Goal: Task Accomplishment & Management: Use online tool/utility

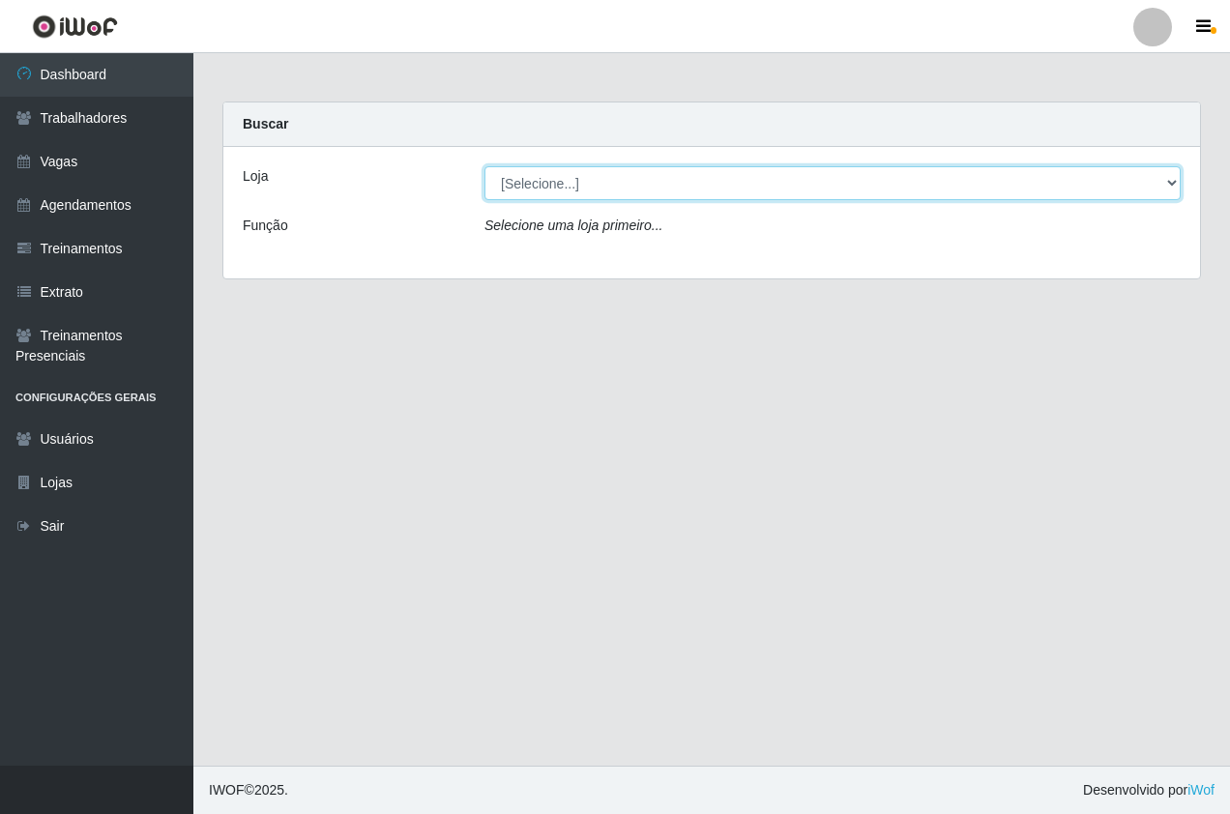
drag, startPoint x: 554, startPoint y: 179, endPoint x: 558, endPoint y: 200, distance: 21.6
click at [554, 179] on select "[Selecione...] Pizza Nostra" at bounding box center [833, 183] width 696 height 34
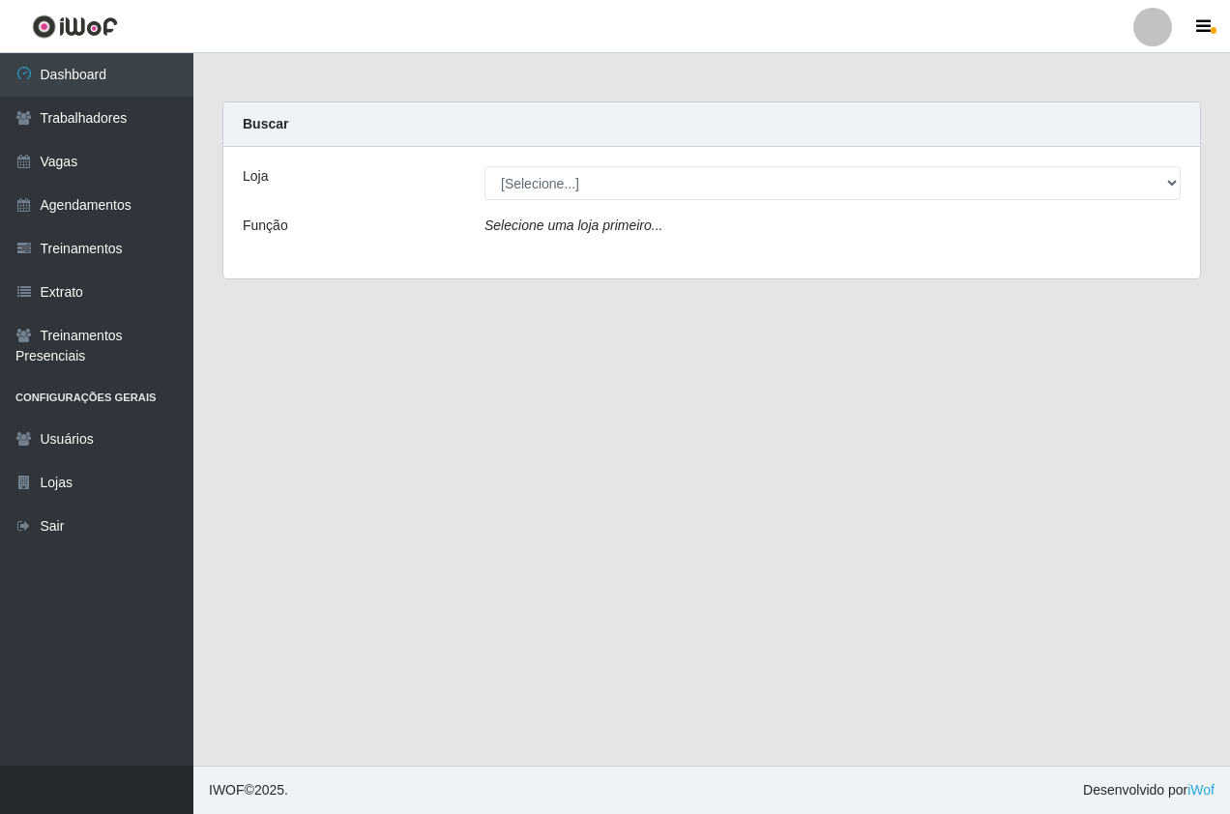
click at [564, 258] on div "Loja [Selecione...] Pizza Nostra Função Selecione uma loja primeiro..." at bounding box center [711, 213] width 977 height 132
click at [528, 165] on div "Loja [Selecione...] Pizza Nostra Função Selecione uma loja primeiro..." at bounding box center [711, 213] width 977 height 132
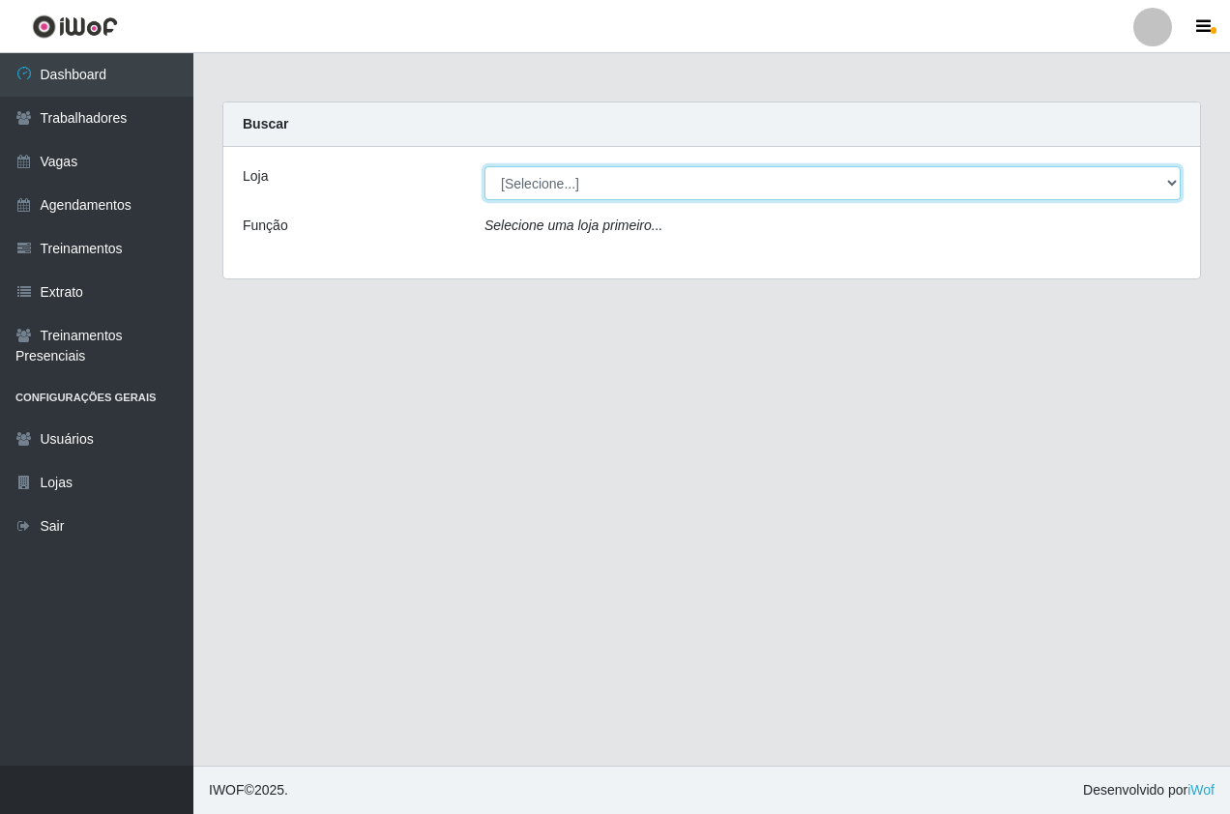
drag, startPoint x: 523, startPoint y: 183, endPoint x: 521, endPoint y: 201, distance: 18.5
click at [523, 183] on select "[Selecione...] Pizza Nostra" at bounding box center [833, 183] width 696 height 34
click at [485, 166] on select "[Selecione...] Pizza Nostra" at bounding box center [833, 183] width 696 height 34
click at [491, 181] on select "[Selecione...] Pizza Nostra" at bounding box center [833, 183] width 696 height 34
select select "337"
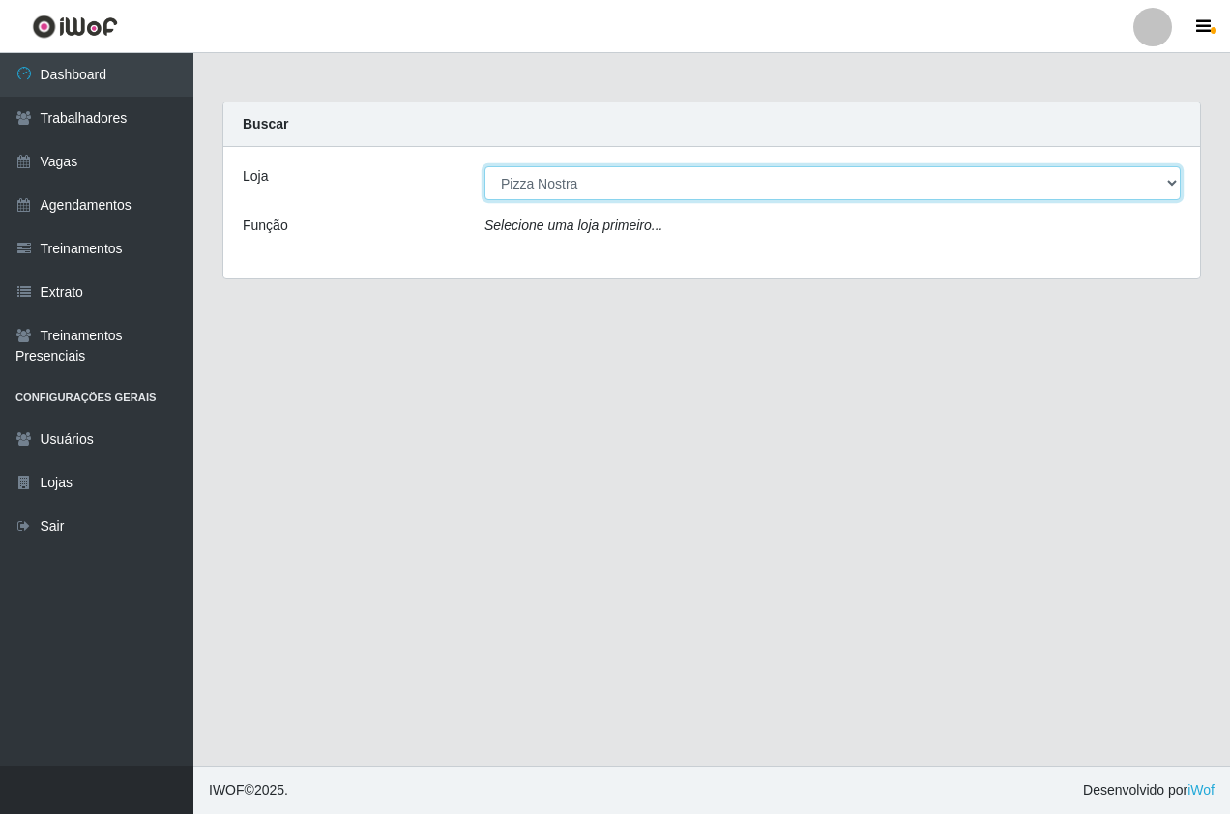
click at [485, 166] on select "[Selecione...] Pizza Nostra" at bounding box center [833, 183] width 696 height 34
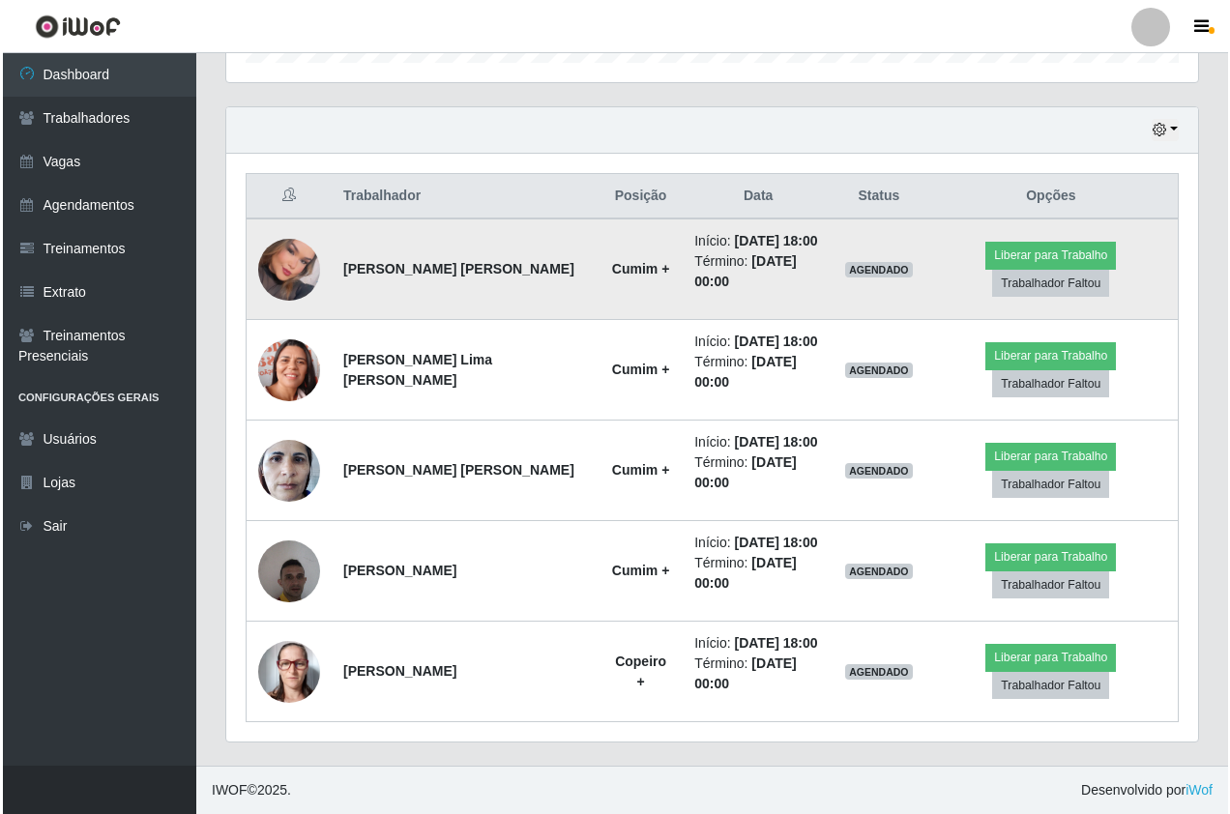
scroll to position [401, 972]
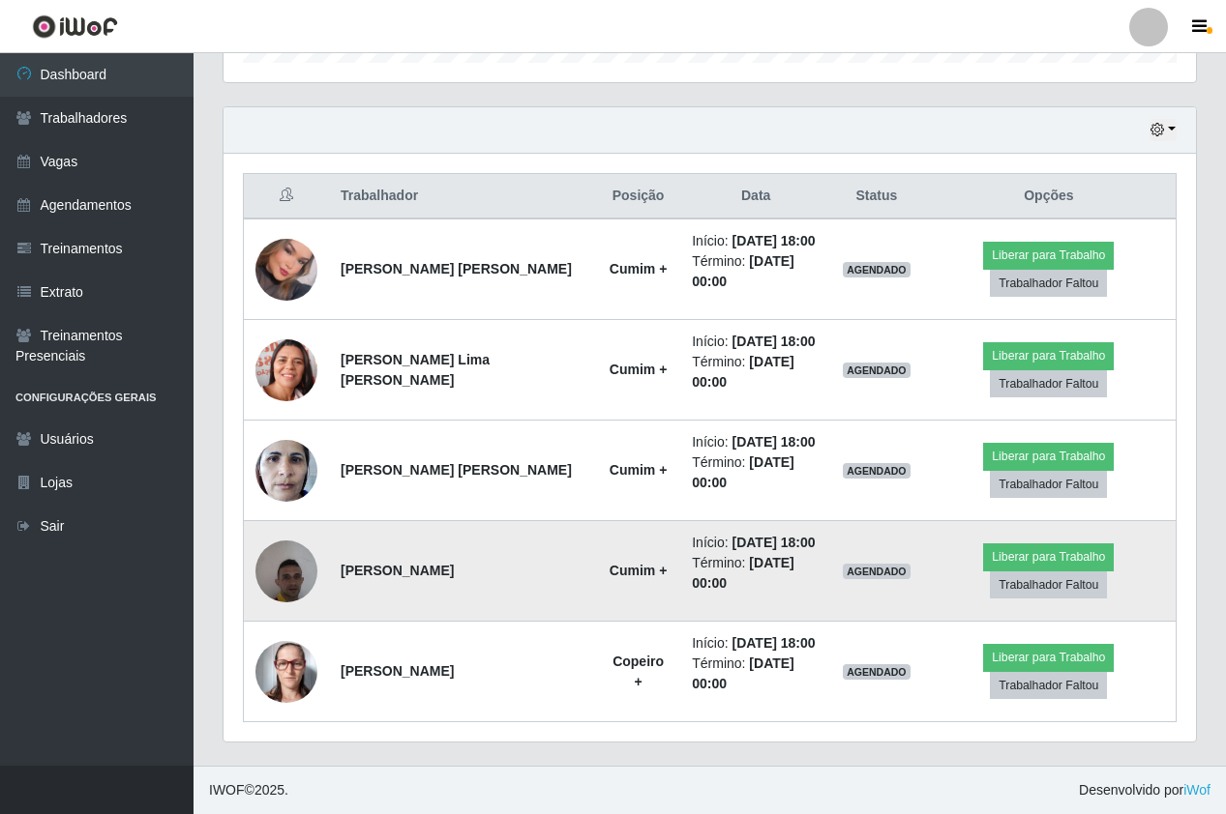
click at [284, 578] on img at bounding box center [286, 571] width 62 height 82
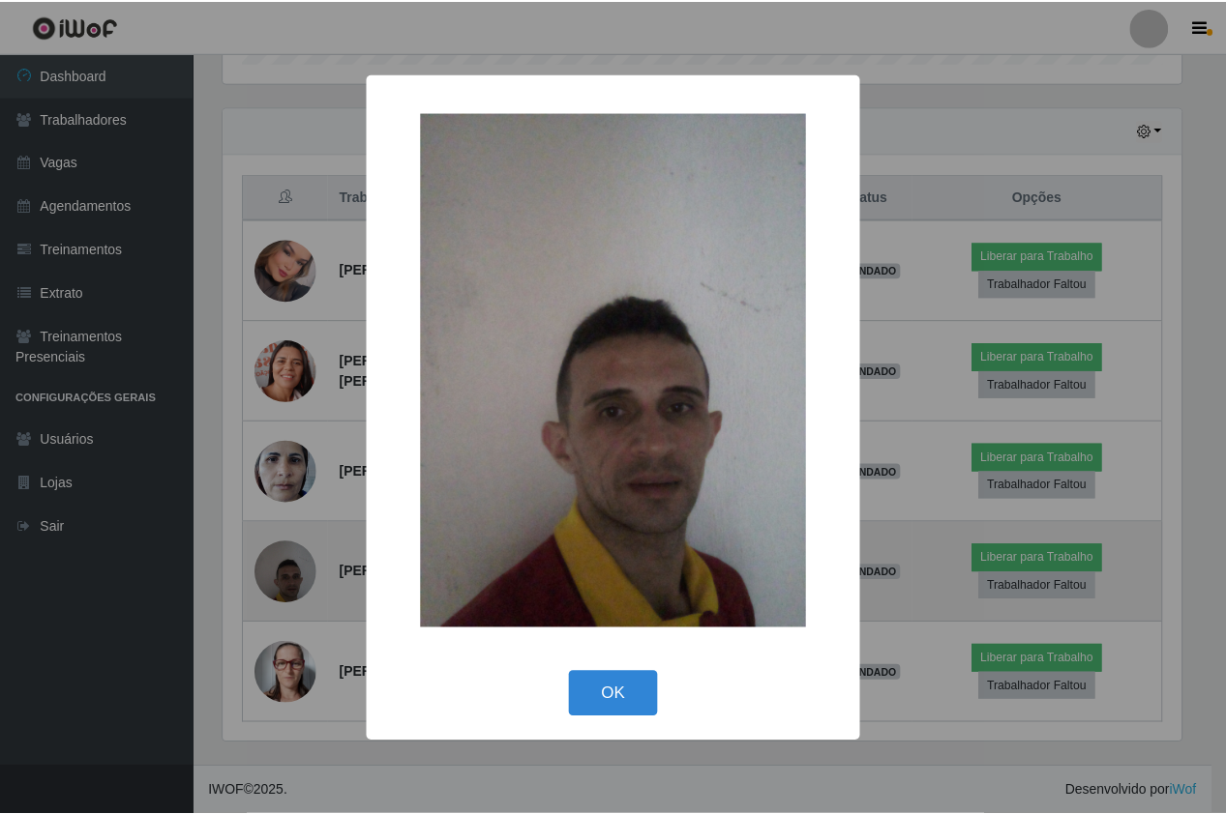
scroll to position [401, 962]
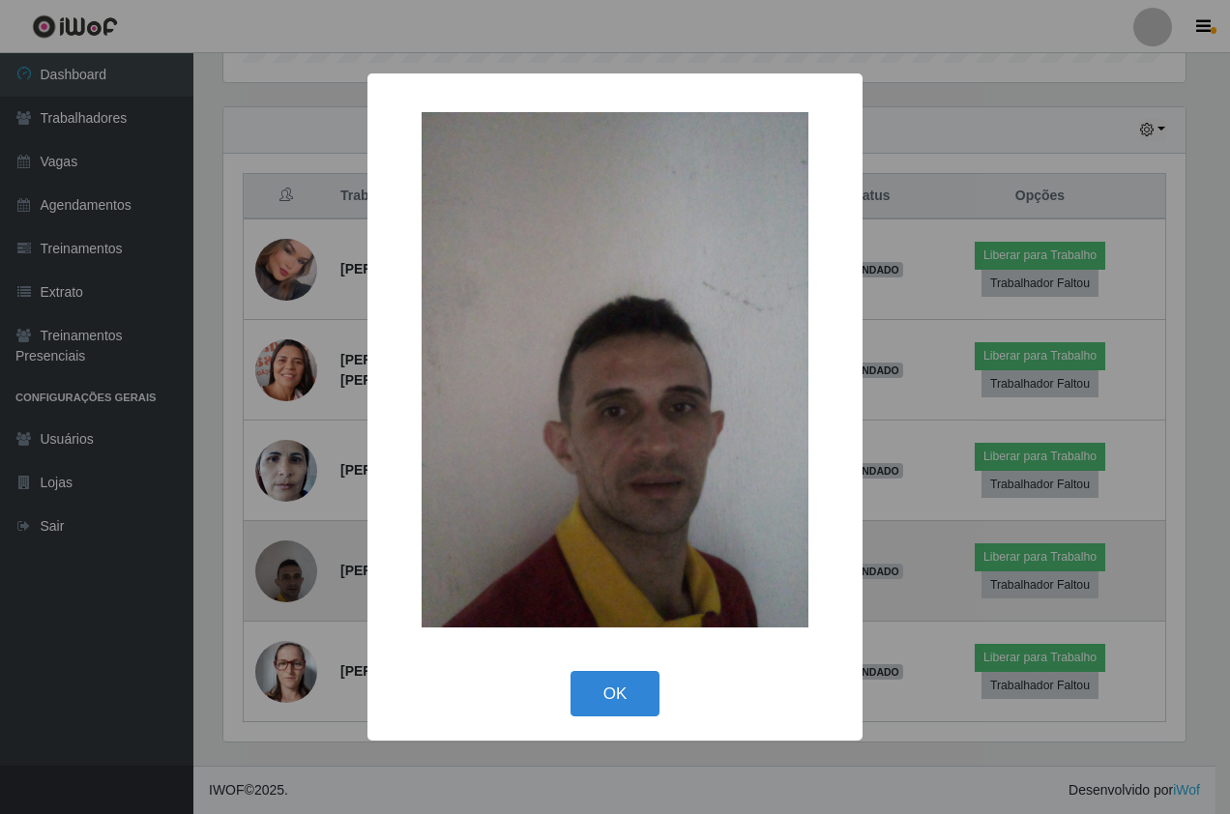
click at [284, 578] on div "× OK Cancel" at bounding box center [615, 407] width 1230 height 814
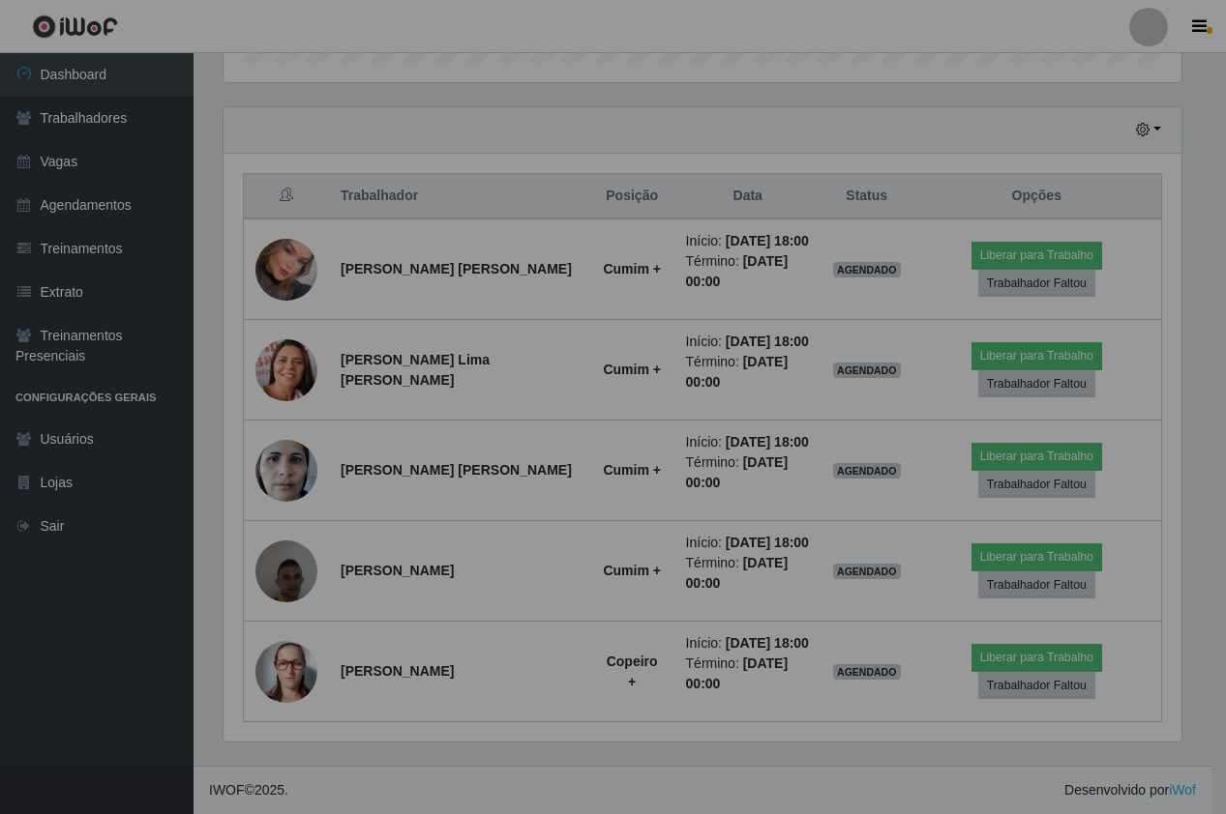
scroll to position [401, 972]
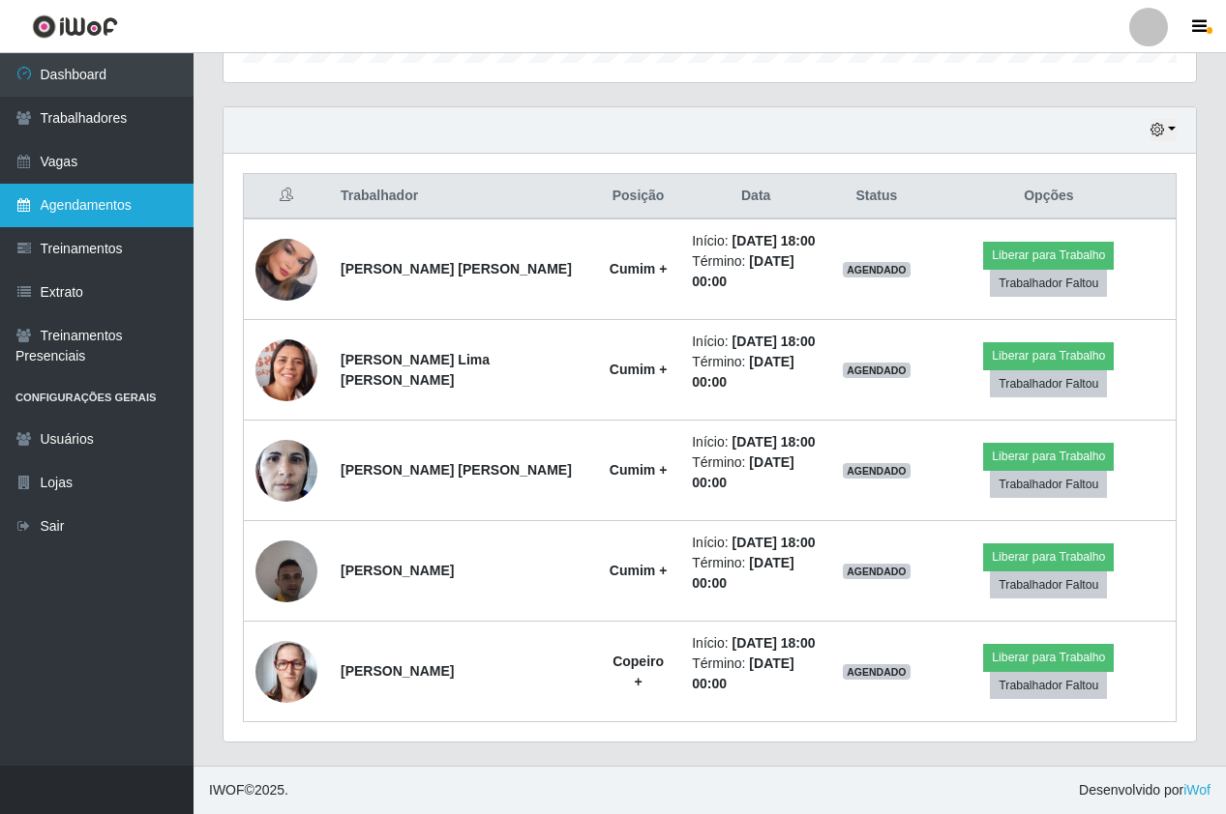
click at [101, 196] on link "Agendamentos" at bounding box center [96, 206] width 193 height 44
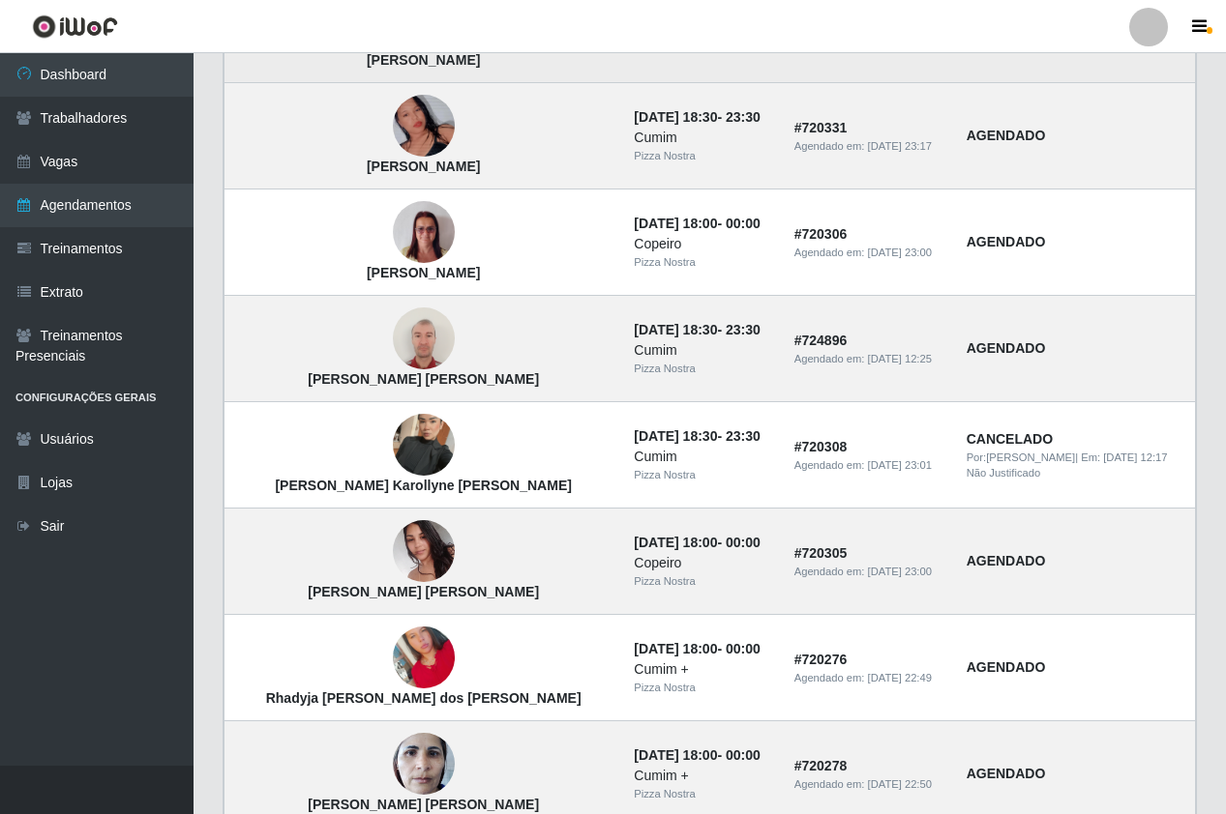
scroll to position [1205, 0]
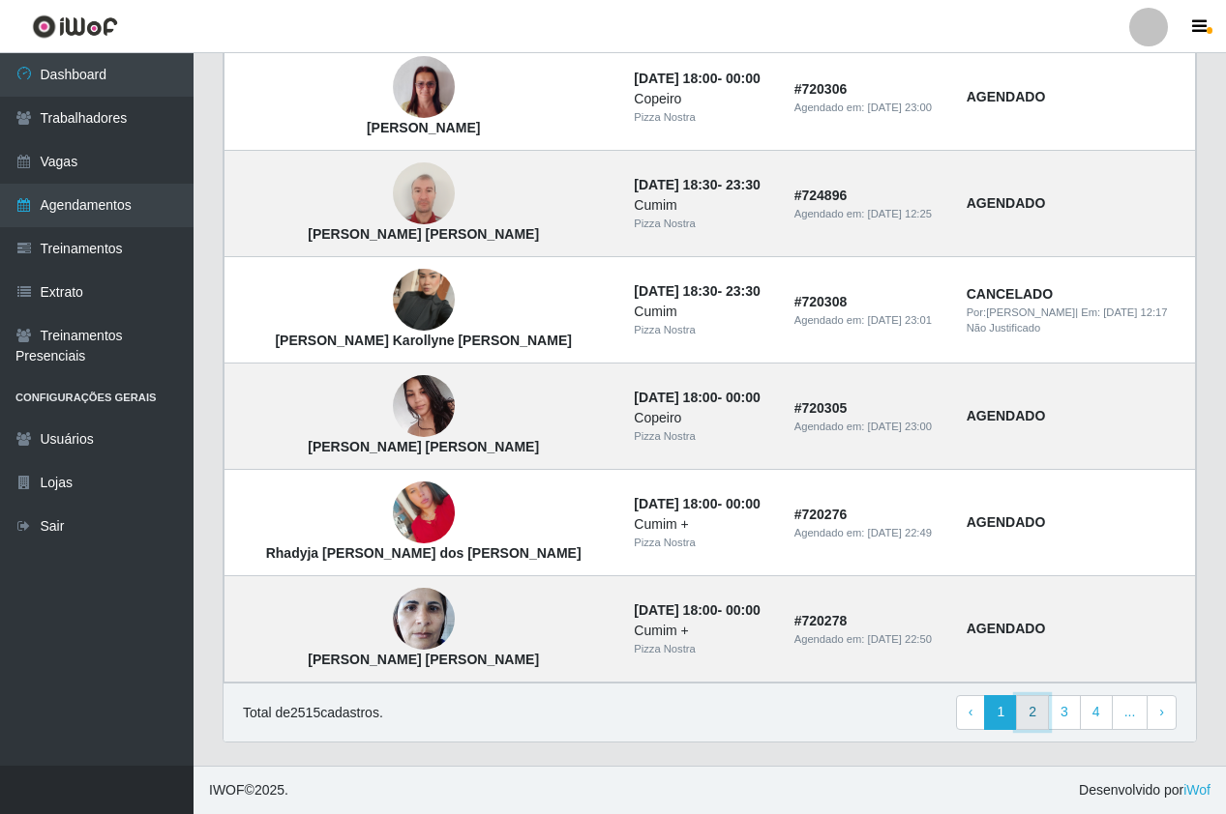
click at [1042, 711] on link "2" at bounding box center [1032, 712] width 33 height 35
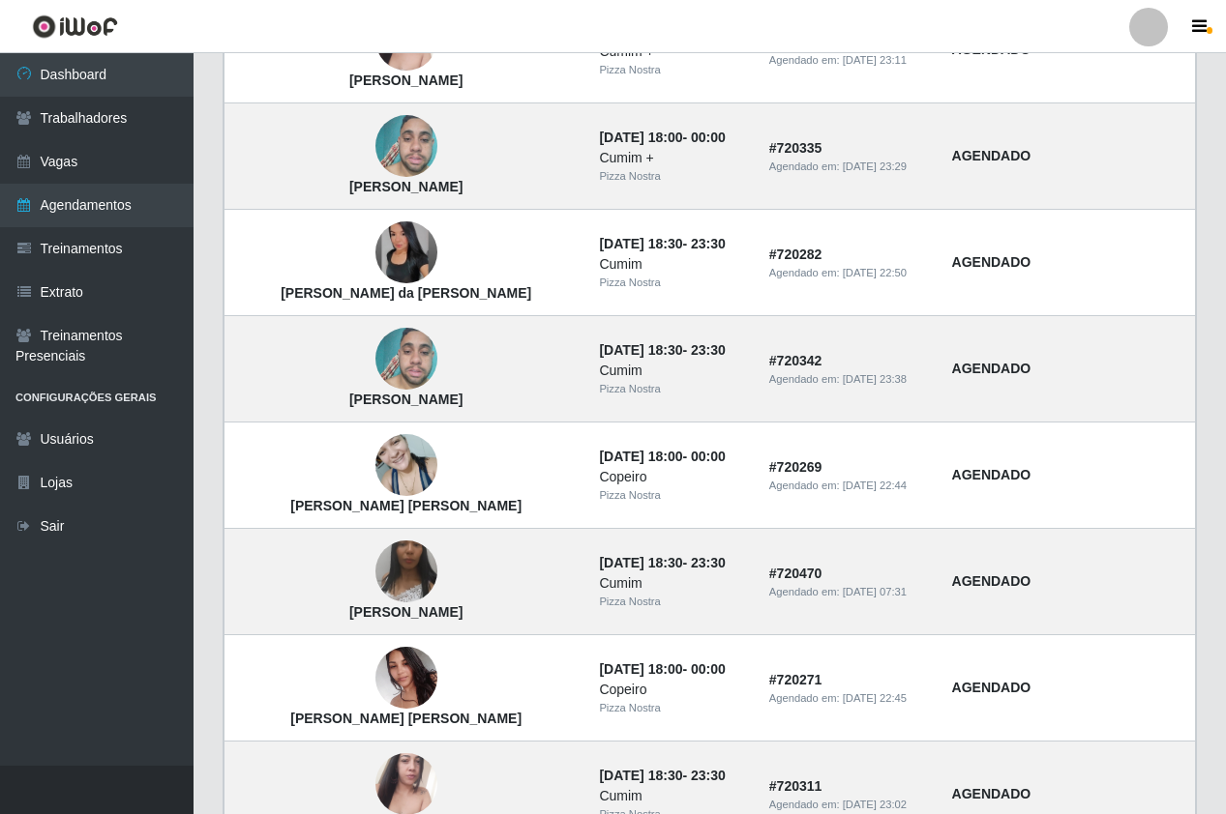
scroll to position [1205, 0]
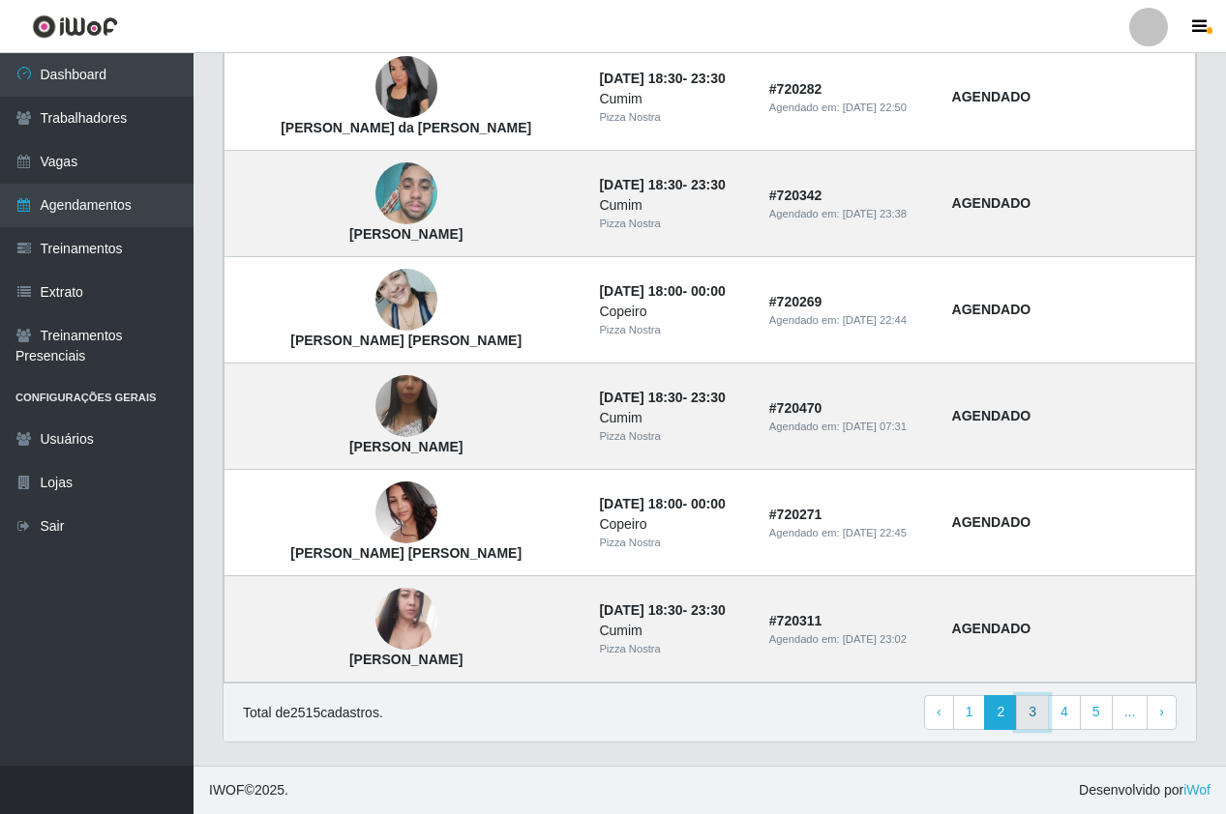
click at [1041, 715] on link "3" at bounding box center [1032, 712] width 33 height 35
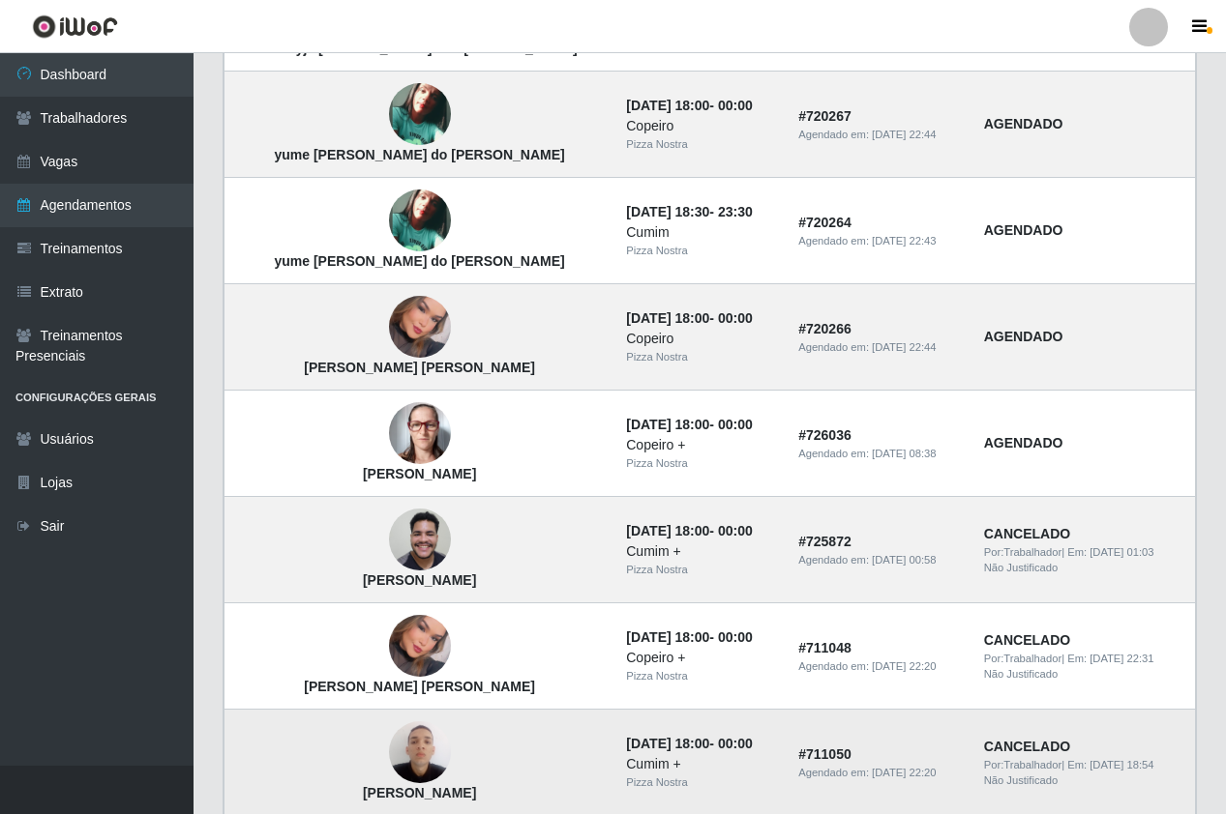
scroll to position [431, 0]
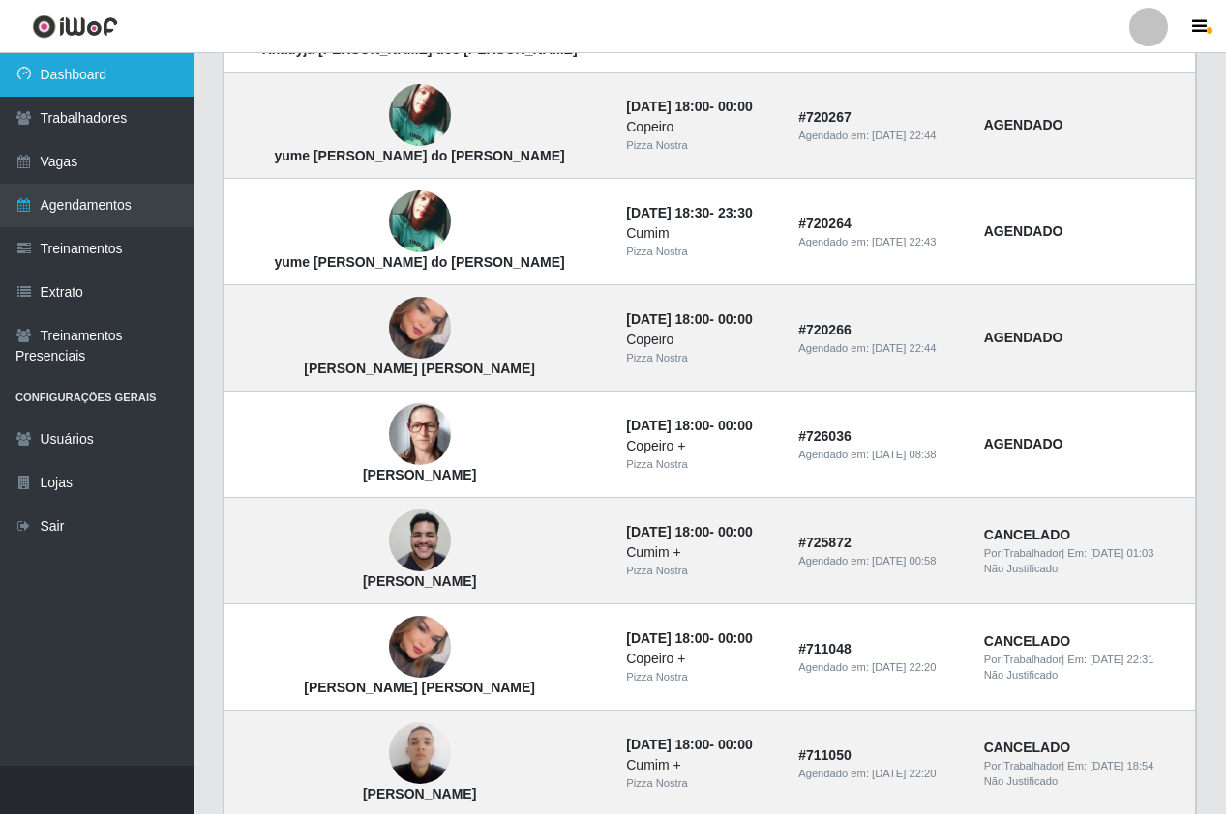
click at [112, 74] on link "Dashboard" at bounding box center [96, 75] width 193 height 44
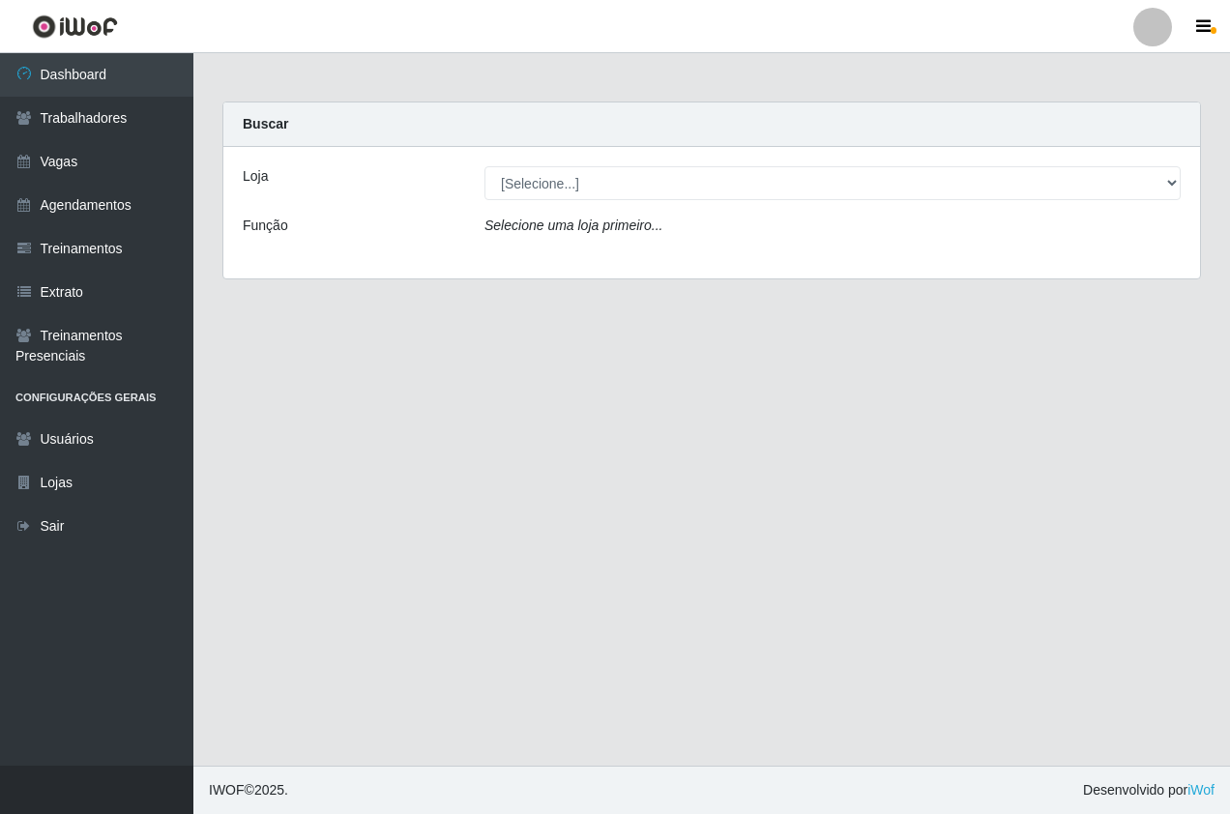
drag, startPoint x: 529, startPoint y: 159, endPoint x: 537, endPoint y: 182, distance: 24.5
click at [529, 170] on div "Loja [Selecione...] Pizza Nostra Função Selecione uma loja primeiro..." at bounding box center [711, 213] width 977 height 132
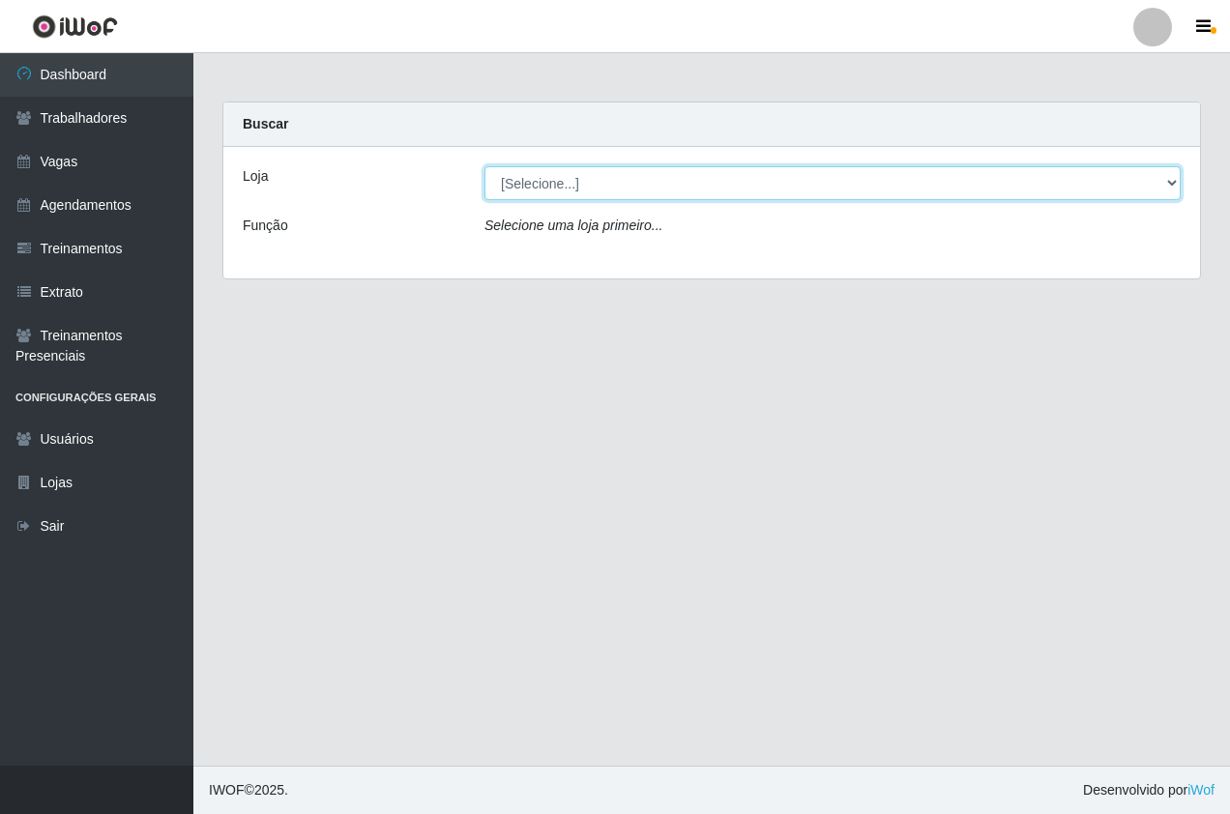
drag, startPoint x: 542, startPoint y: 189, endPoint x: 544, endPoint y: 201, distance: 12.7
click at [542, 189] on select "[Selecione...] Pizza Nostra" at bounding box center [833, 183] width 696 height 34
select select "337"
click at [485, 166] on select "[Selecione...] Pizza Nostra" at bounding box center [833, 183] width 696 height 34
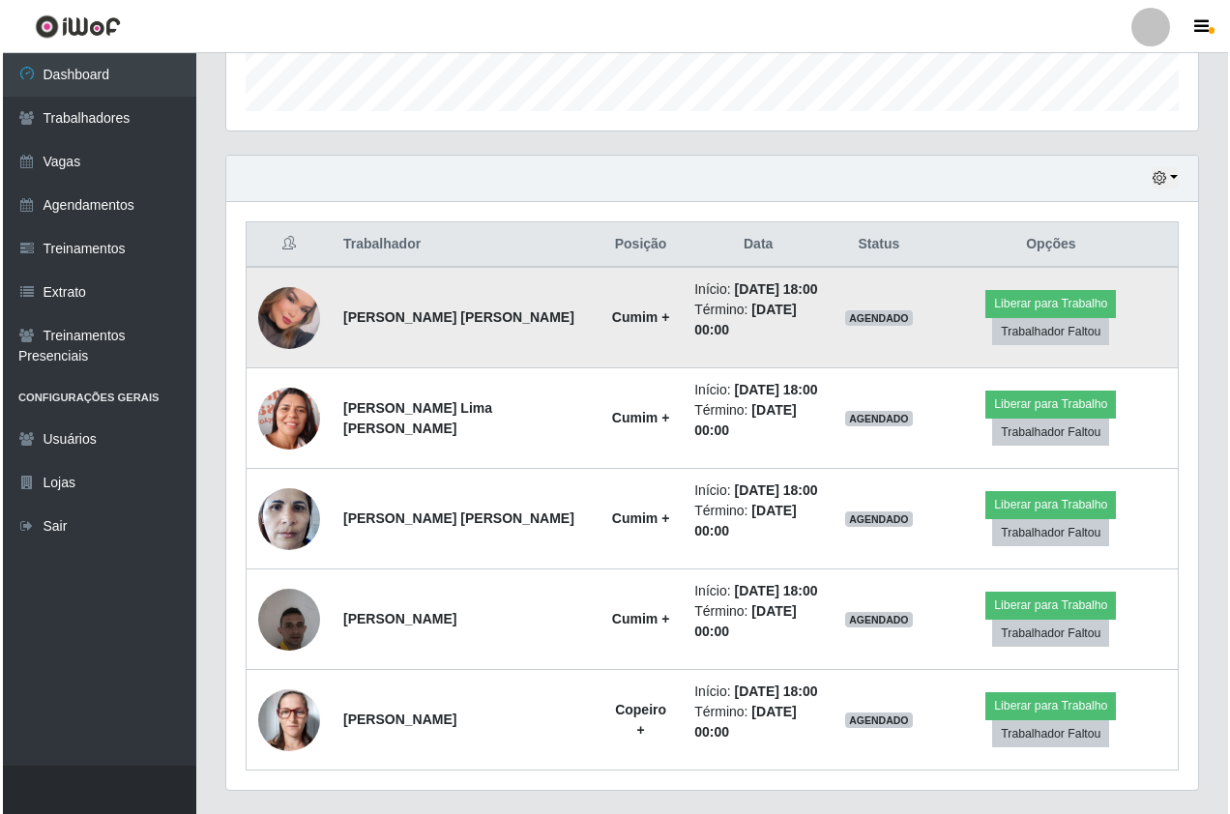
scroll to position [629, 0]
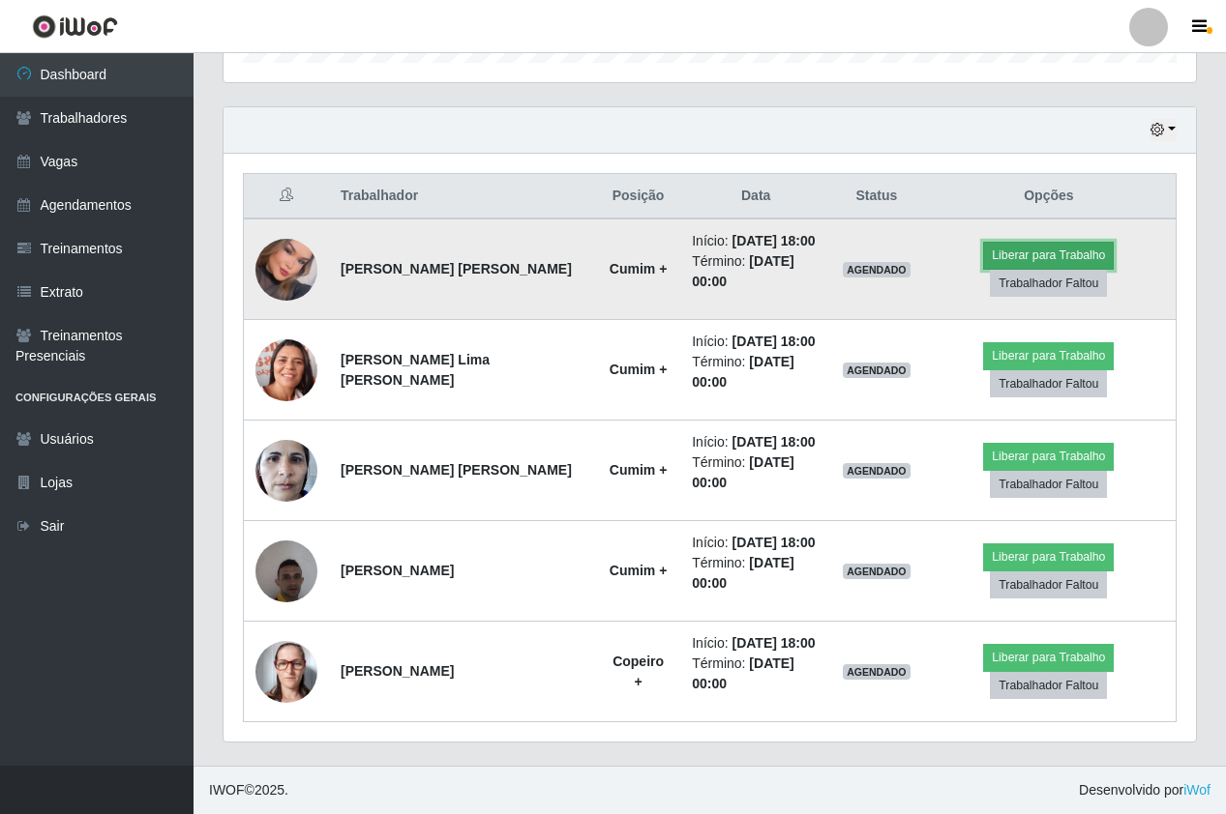
click at [1001, 262] on button "Liberar para Trabalho" at bounding box center [1048, 255] width 131 height 27
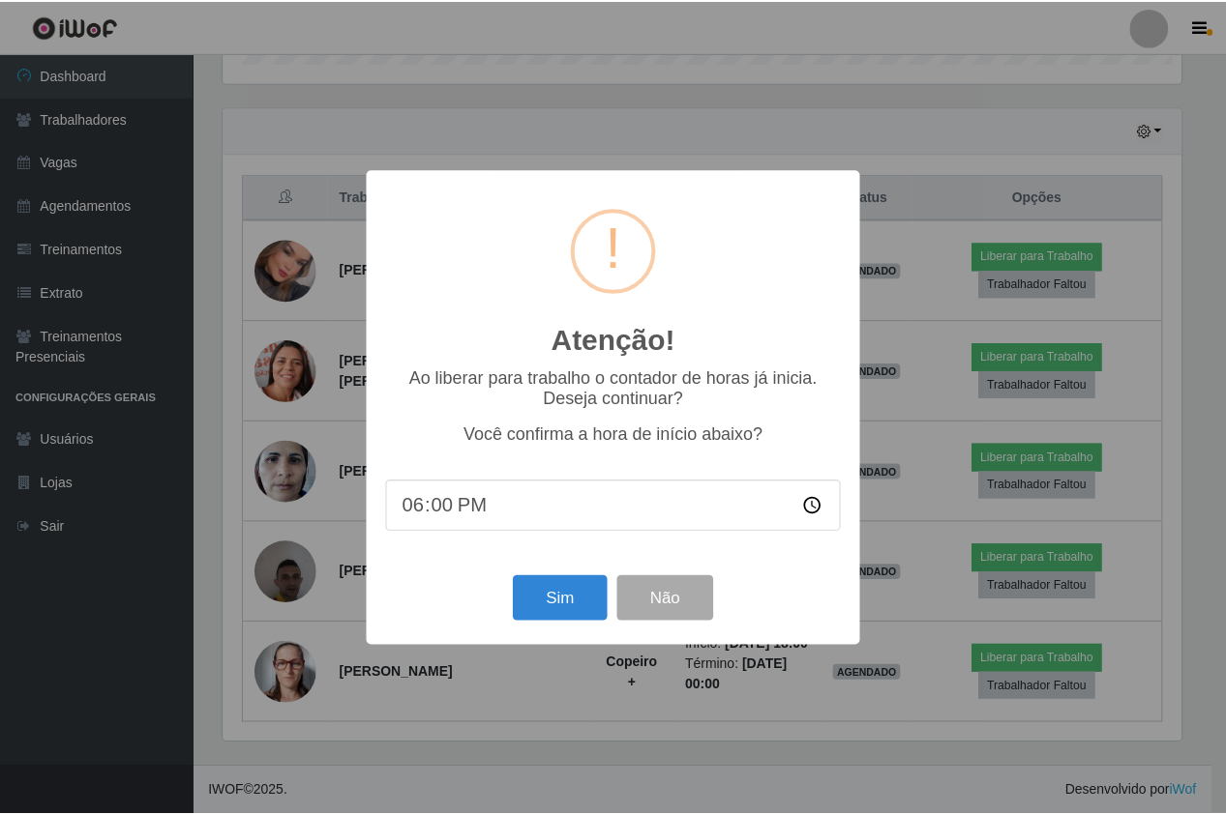
scroll to position [401, 962]
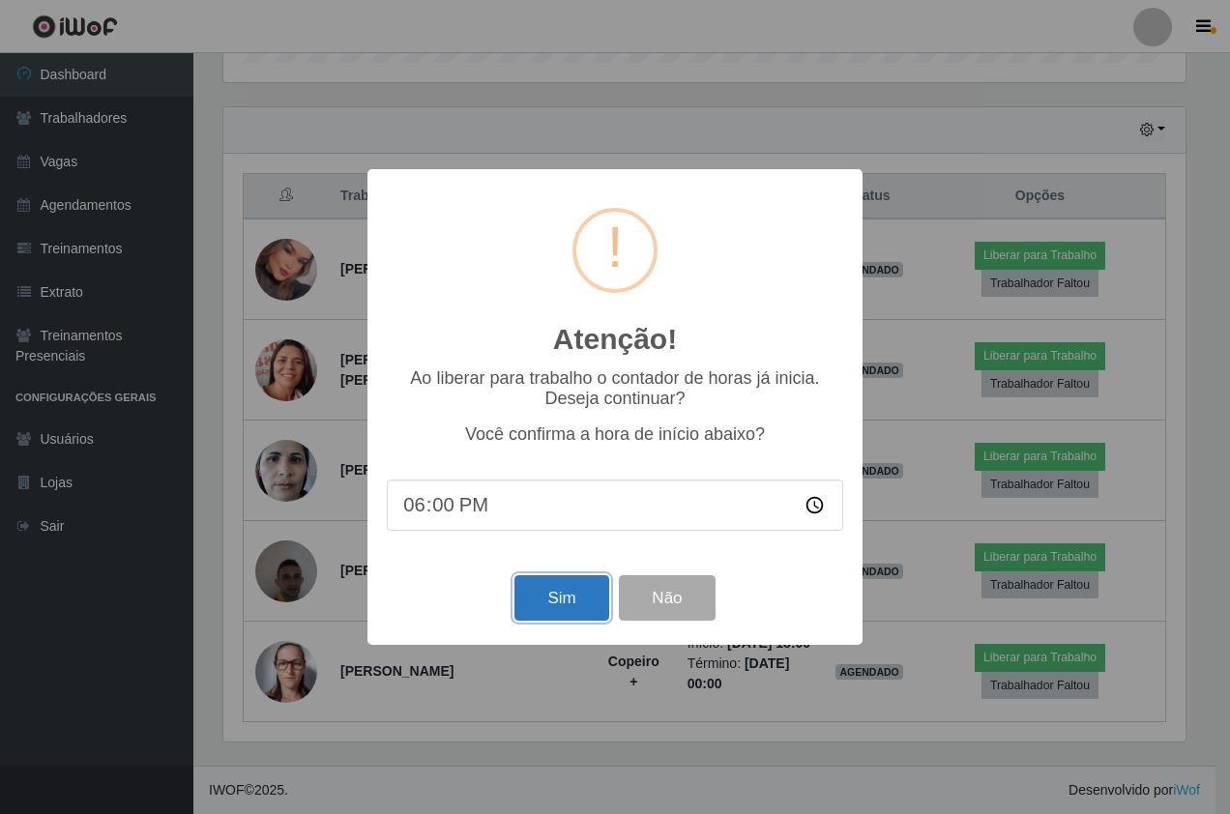
click at [561, 588] on button "Sim" at bounding box center [562, 598] width 94 height 45
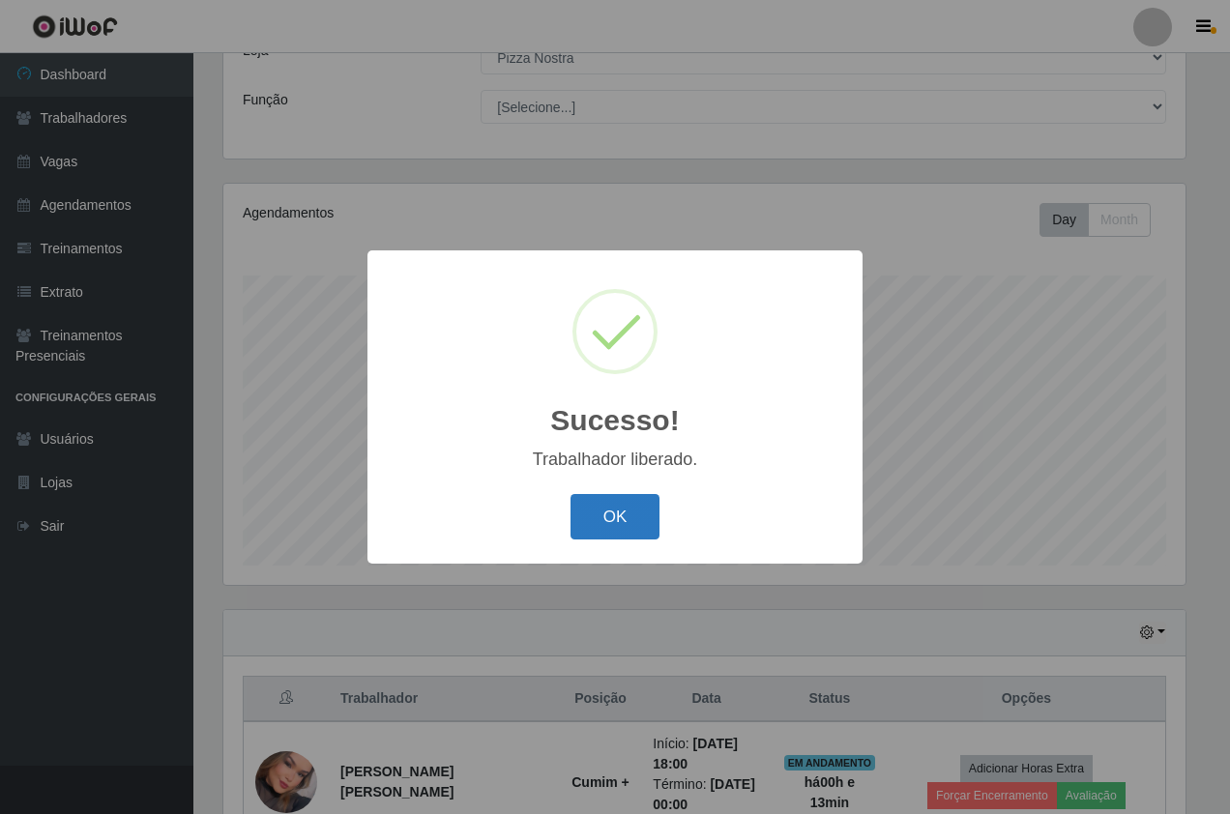
click at [638, 521] on button "OK" at bounding box center [616, 516] width 90 height 45
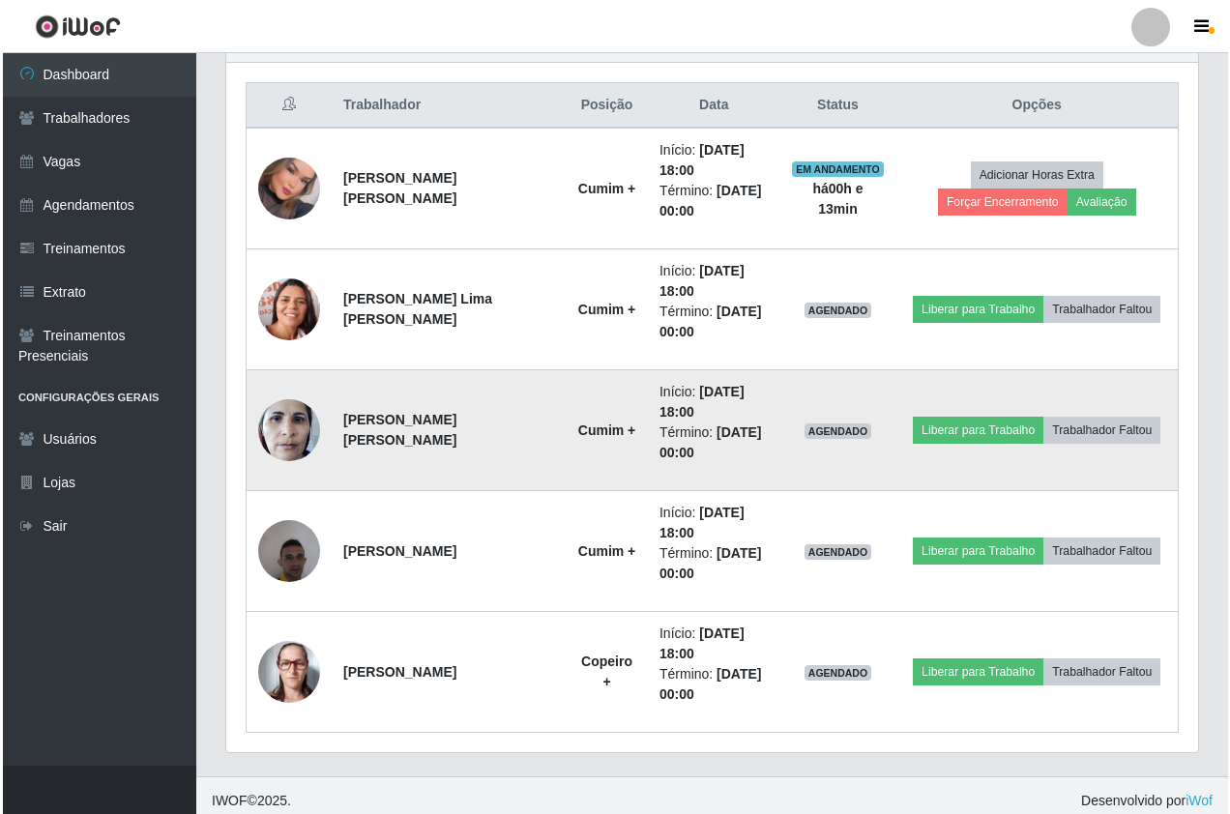
scroll to position [730, 0]
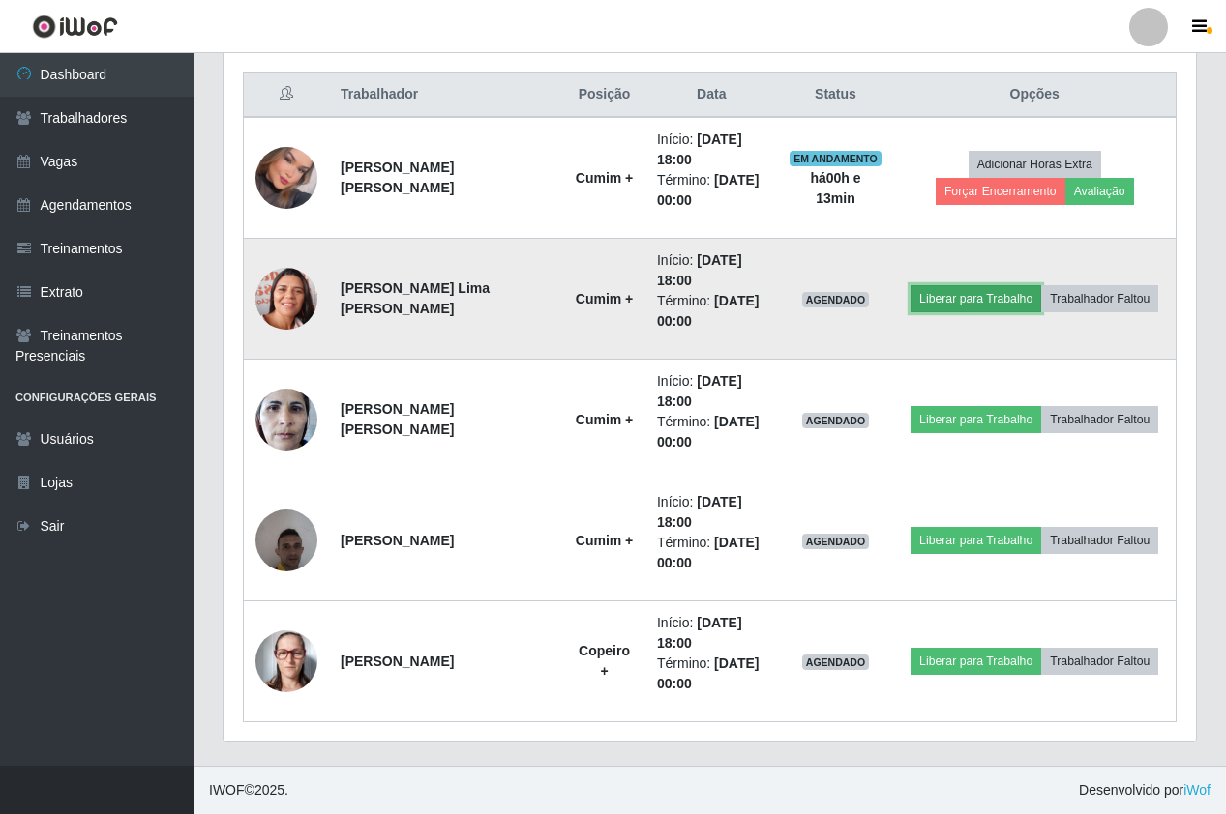
click at [972, 309] on button "Liberar para Trabalho" at bounding box center [975, 298] width 131 height 27
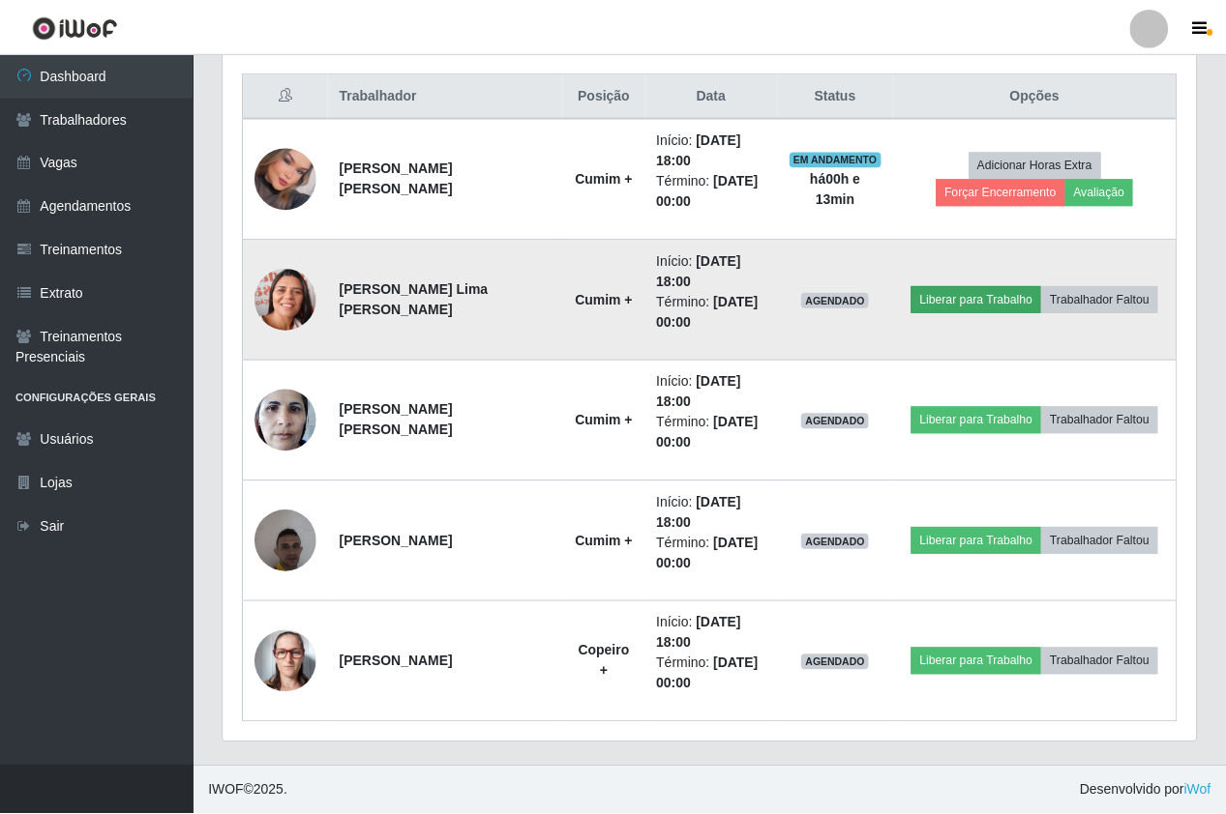
scroll to position [401, 962]
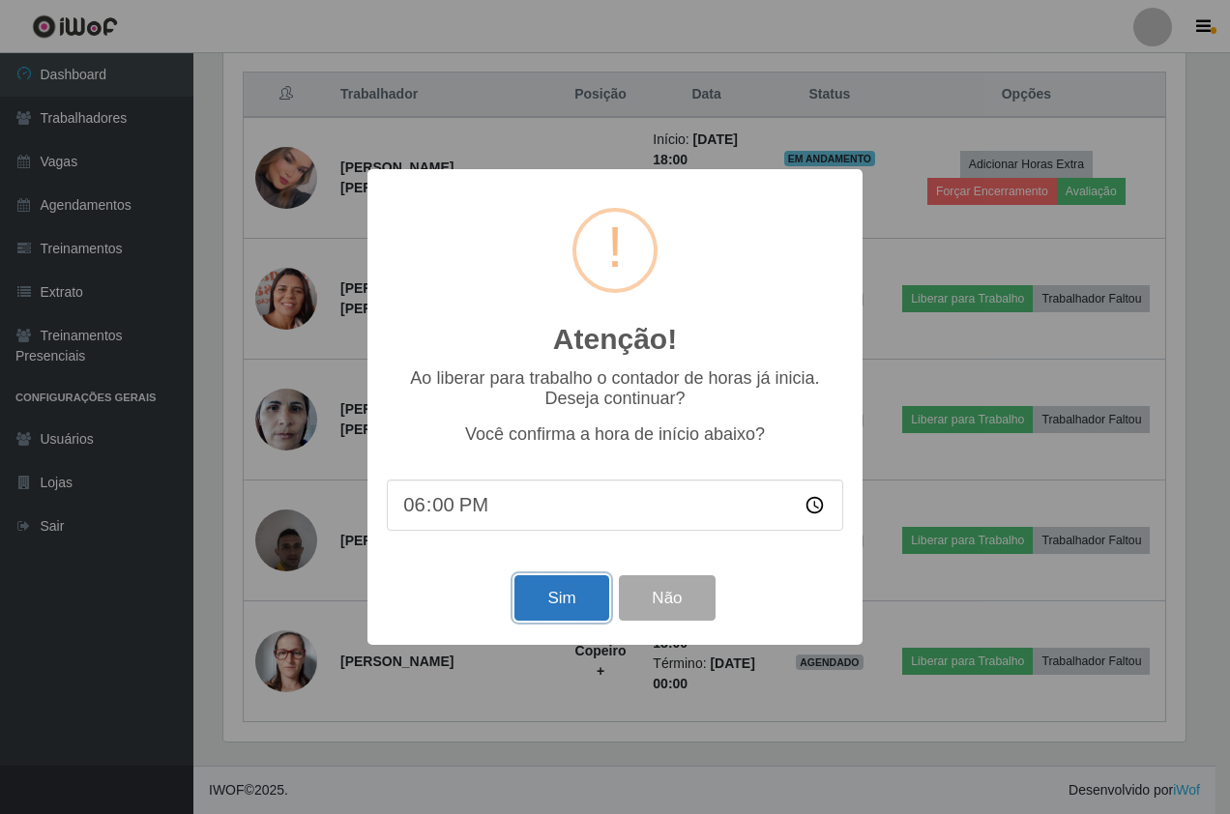
click at [576, 605] on button "Sim" at bounding box center [562, 598] width 94 height 45
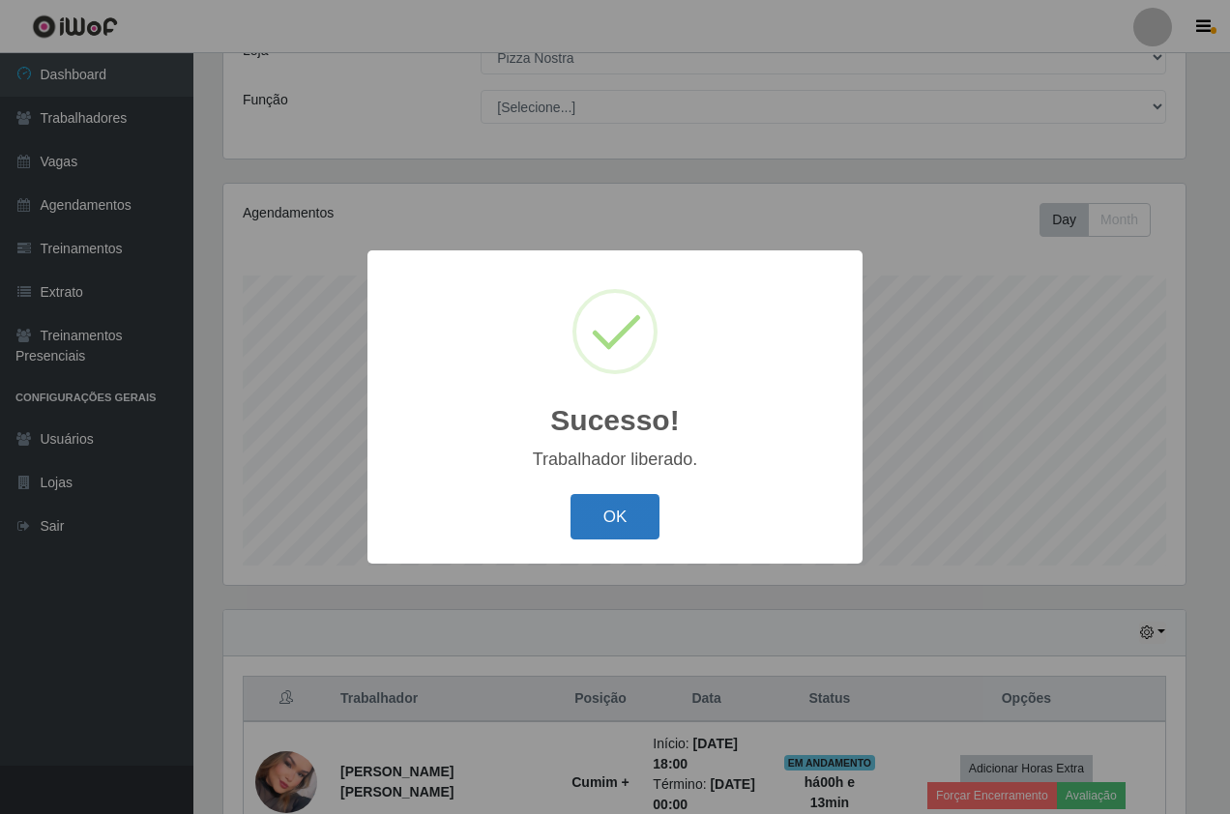
click at [626, 507] on button "OK" at bounding box center [616, 516] width 90 height 45
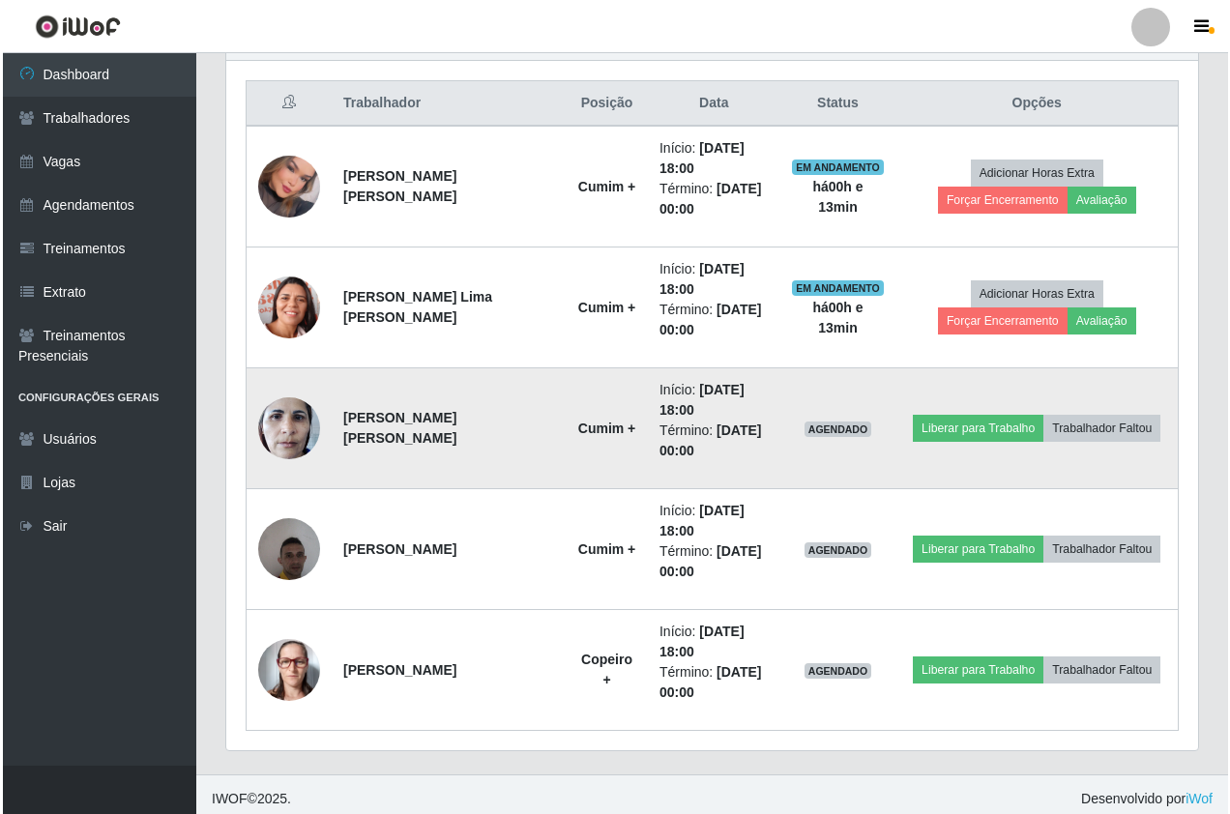
scroll to position [730, 0]
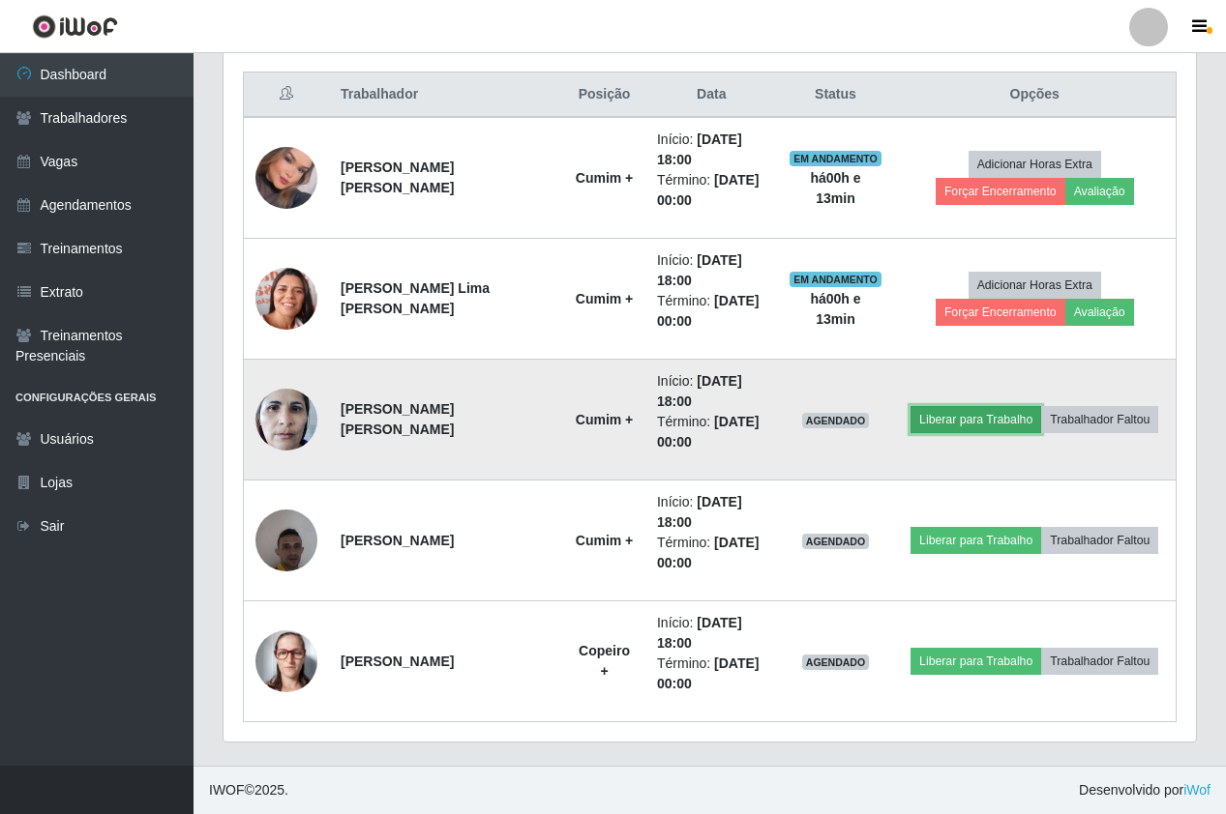
click at [928, 425] on button "Liberar para Trabalho" at bounding box center [975, 419] width 131 height 27
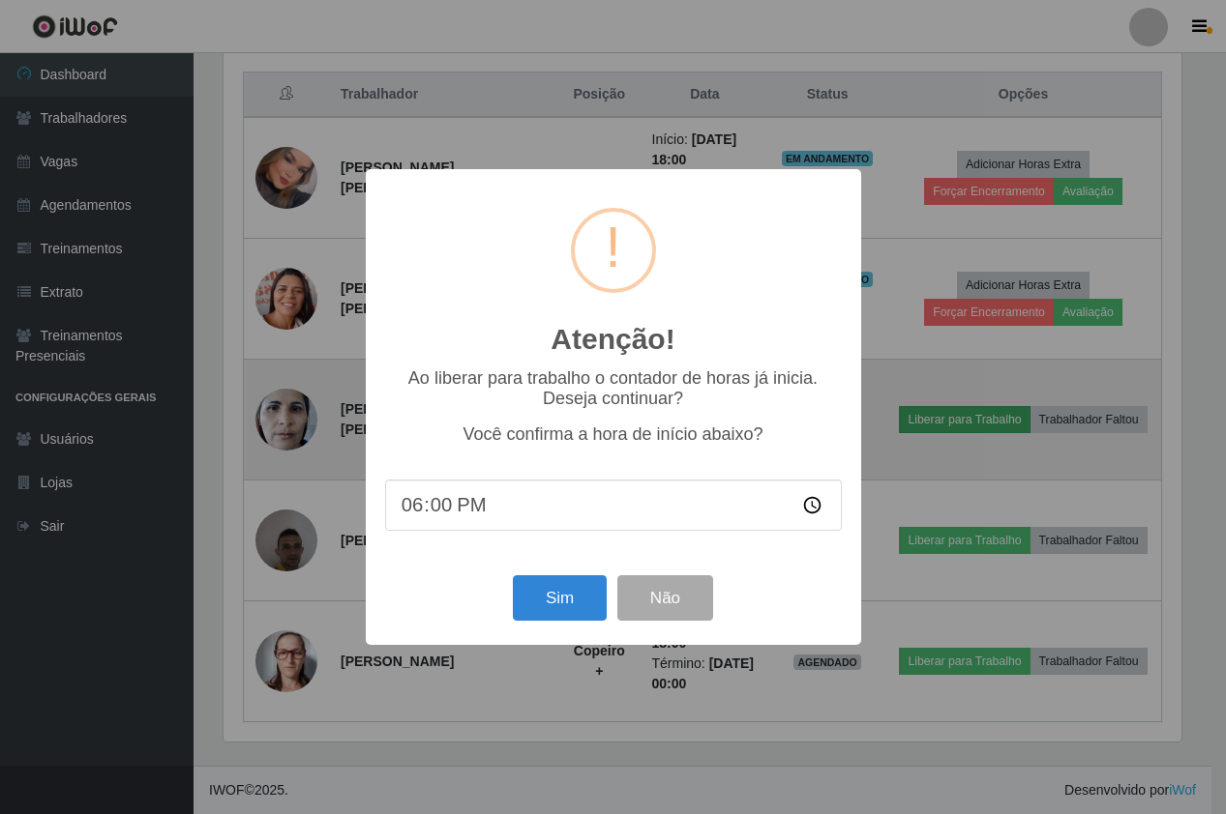
scroll to position [401, 962]
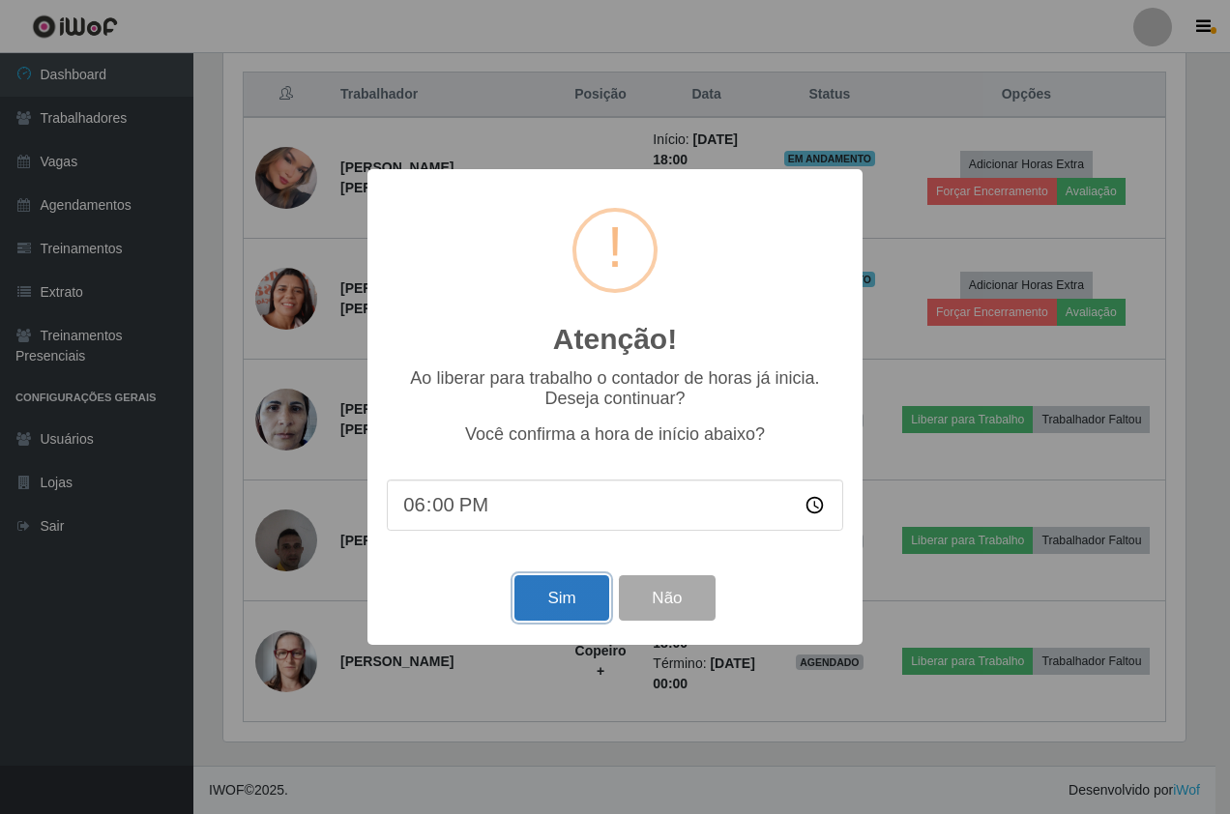
click at [560, 599] on button "Sim" at bounding box center [562, 598] width 94 height 45
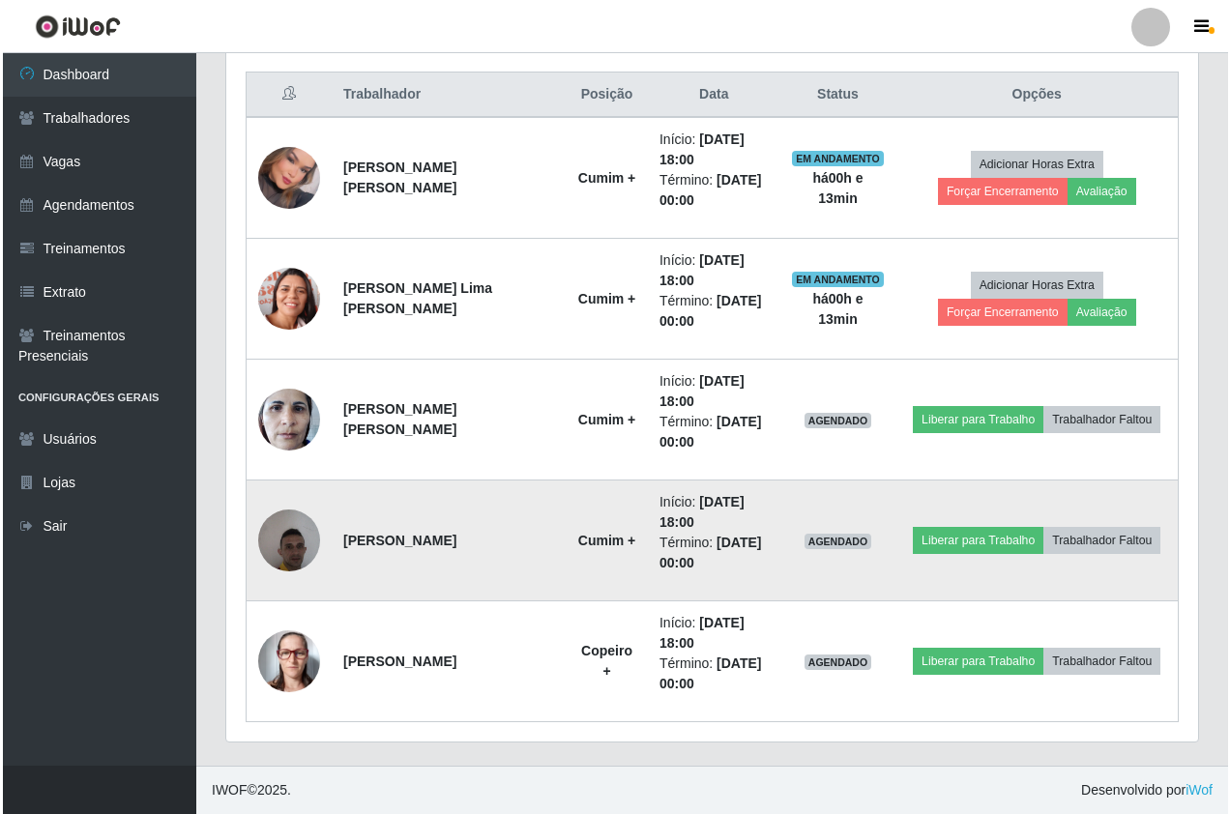
scroll to position [0, 0]
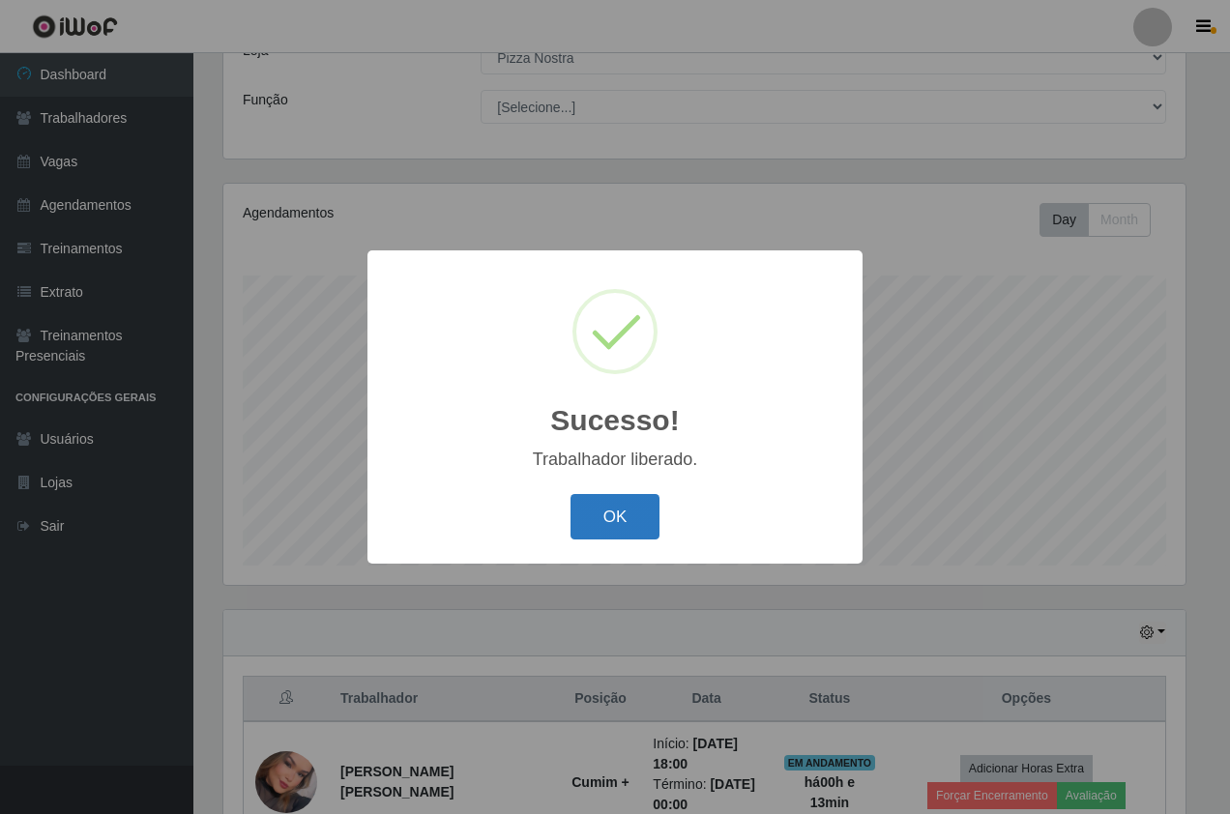
click at [577, 496] on button "OK" at bounding box center [616, 516] width 90 height 45
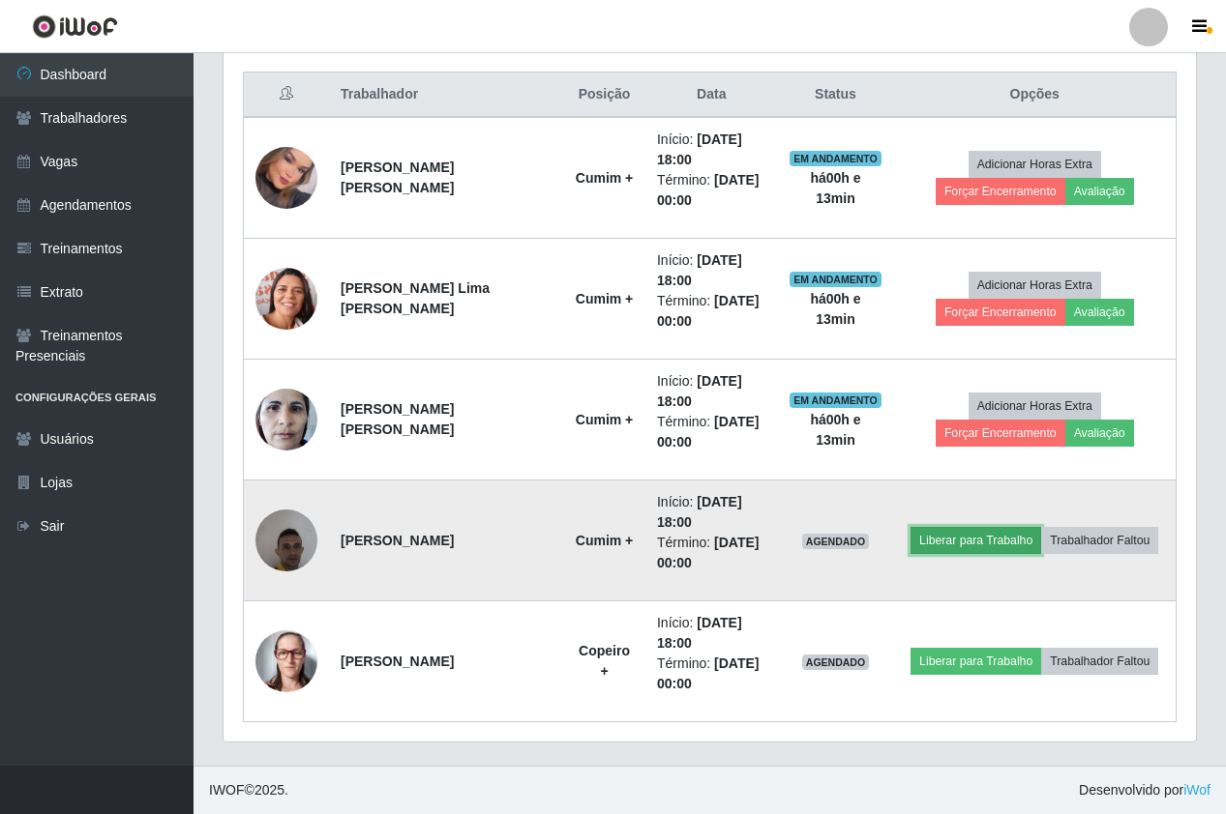
click at [943, 550] on button "Liberar para Trabalho" at bounding box center [975, 540] width 131 height 27
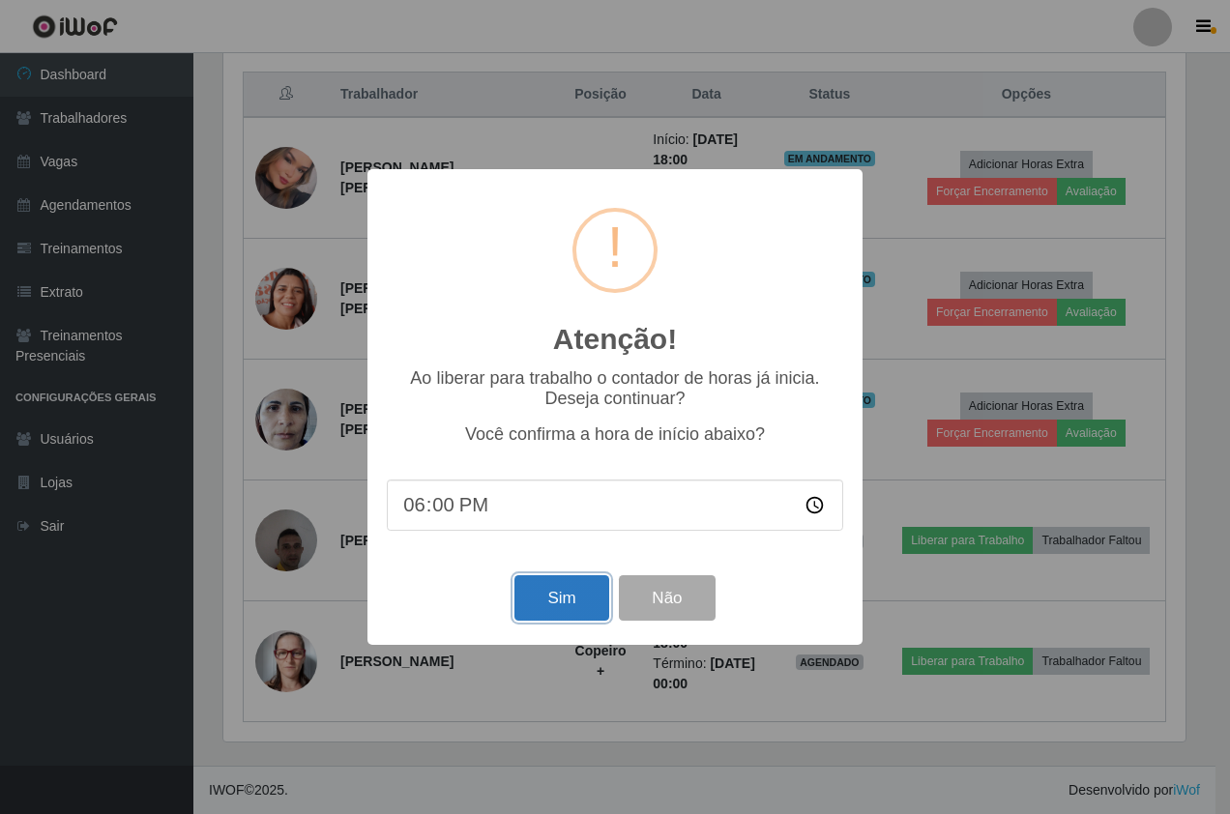
click at [572, 605] on button "Sim" at bounding box center [562, 598] width 94 height 45
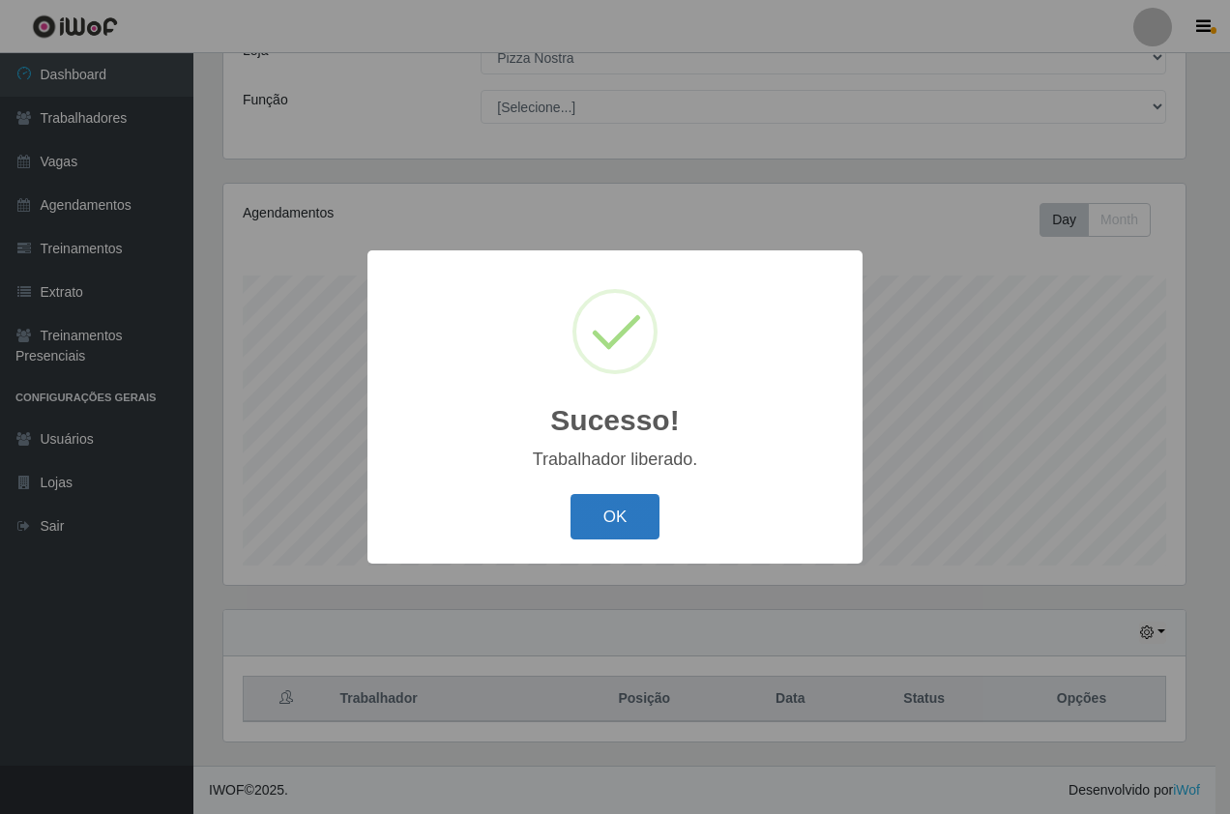
click at [624, 533] on button "OK" at bounding box center [616, 516] width 90 height 45
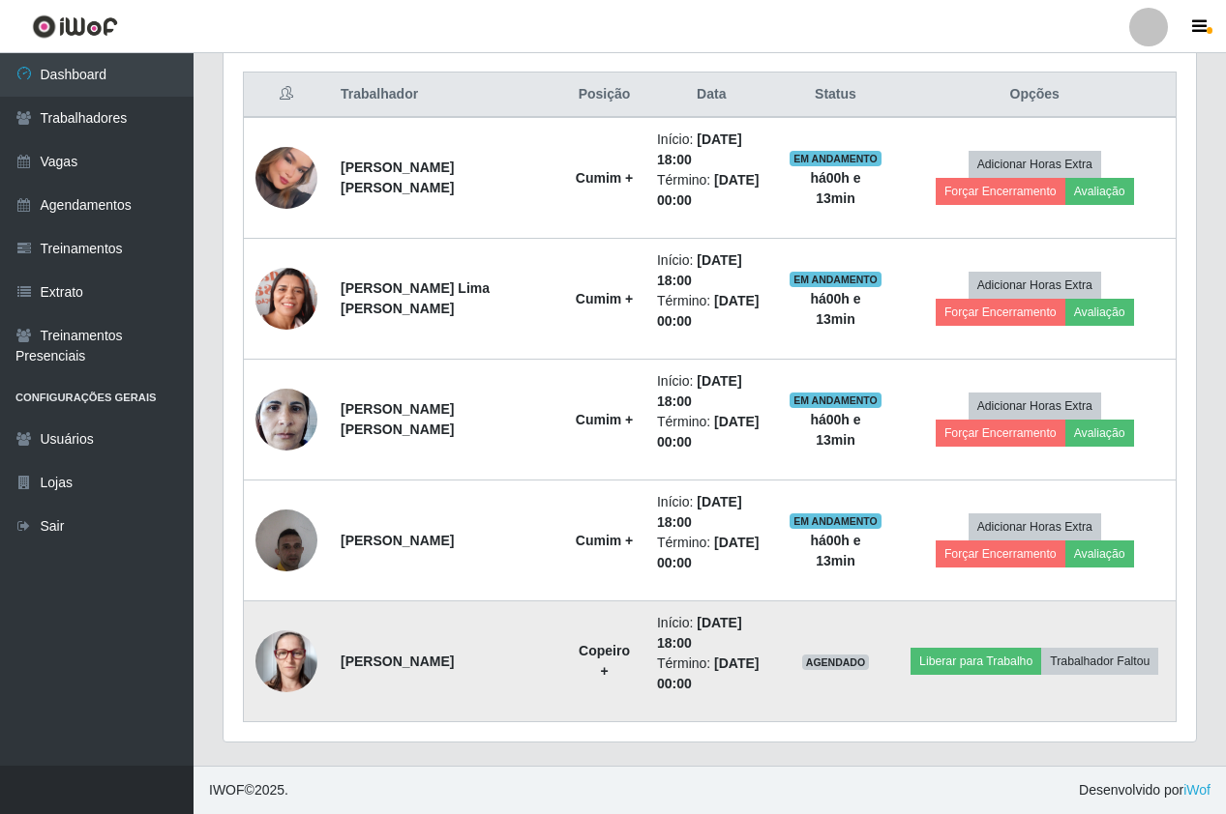
click at [962, 679] on td "Liberar para Trabalho Trabalhador Faltou" at bounding box center [1034, 662] width 282 height 121
click at [962, 670] on button "Liberar para Trabalho" at bounding box center [975, 661] width 131 height 27
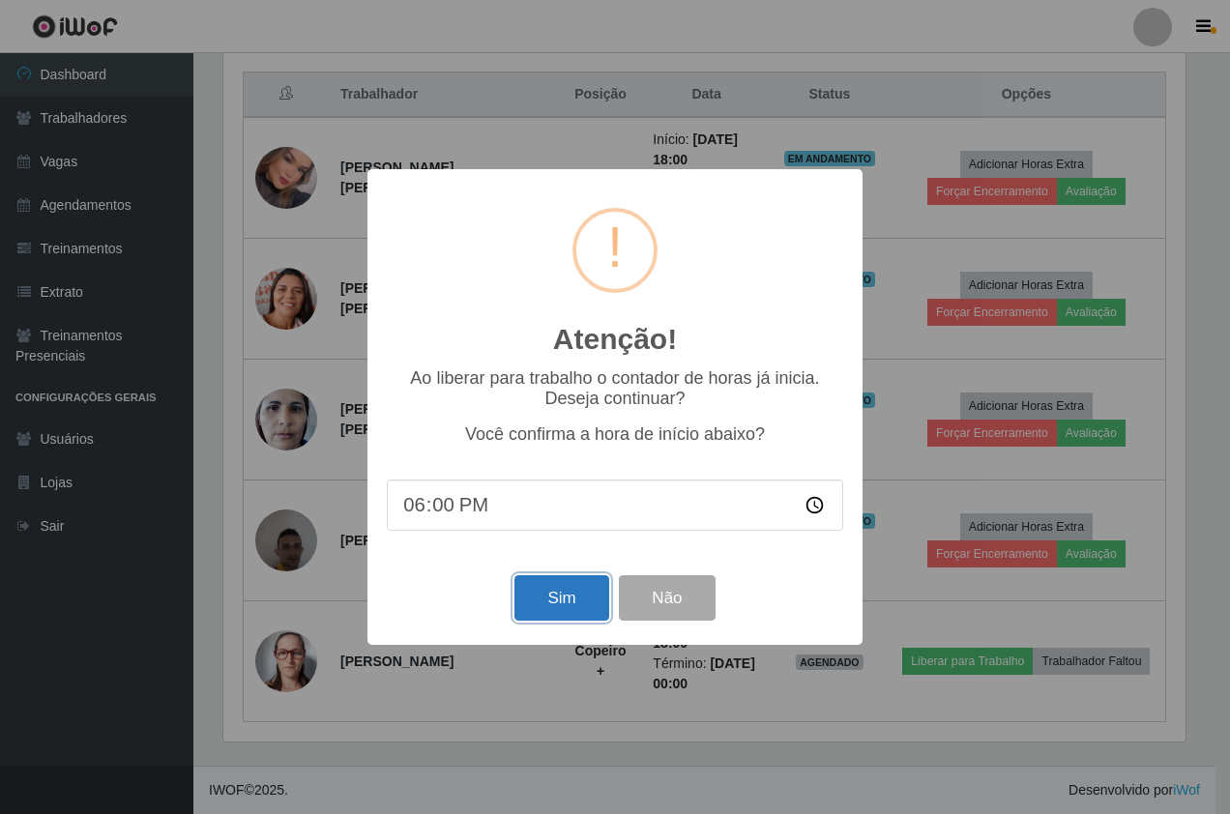
click at [539, 601] on button "Sim" at bounding box center [562, 598] width 94 height 45
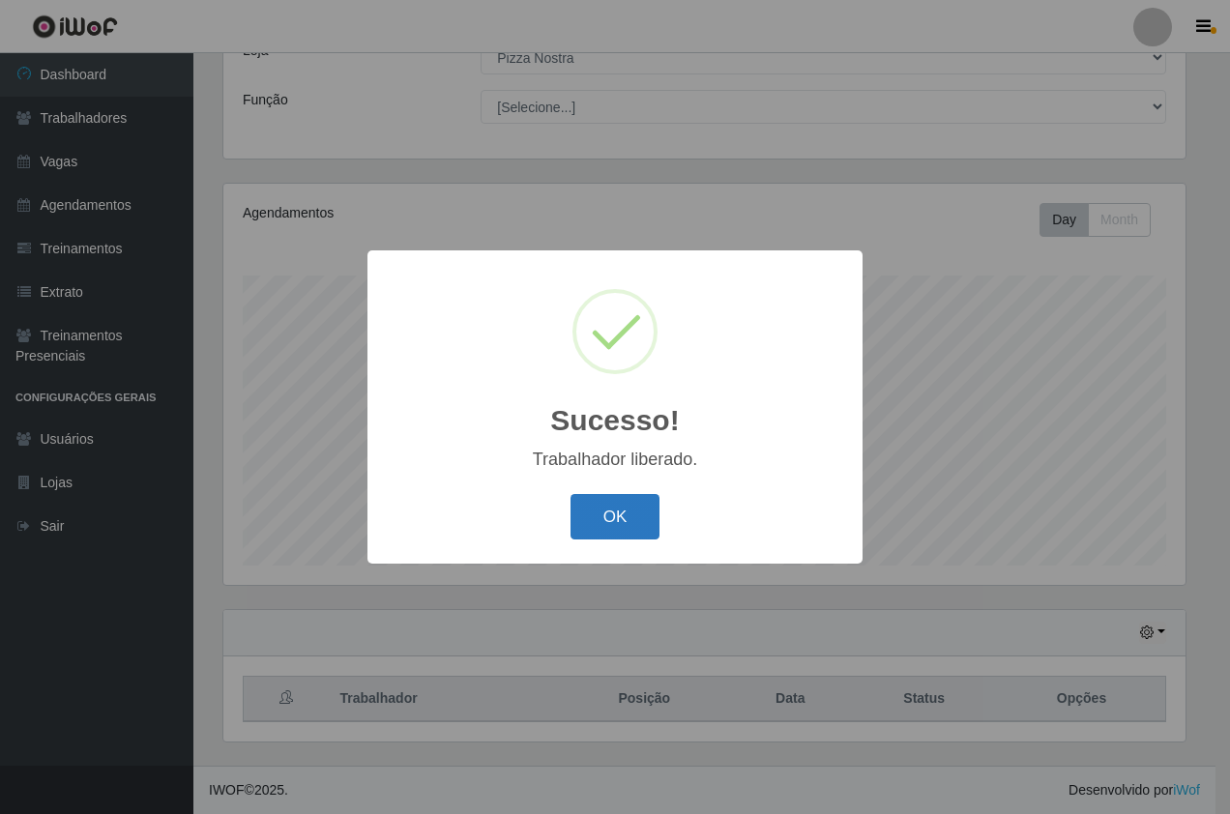
click at [625, 532] on button "OK" at bounding box center [616, 516] width 90 height 45
